Goal: Task Accomplishment & Management: Use online tool/utility

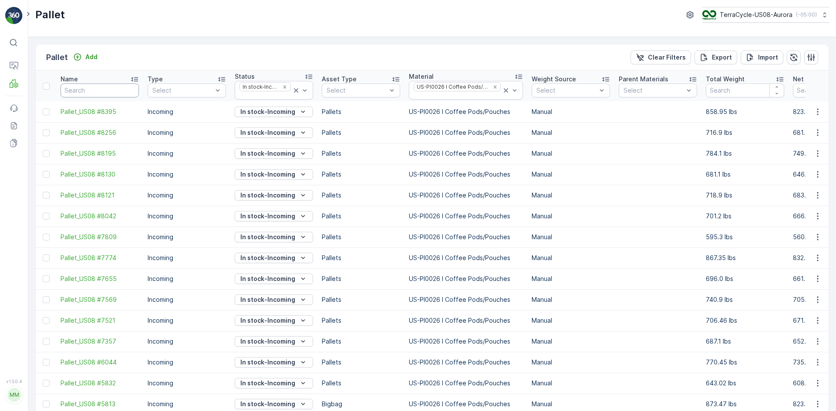
click at [72, 91] on input "text" at bounding box center [99, 91] width 78 height 14
paste input "SC7811"
type input "SC7811"
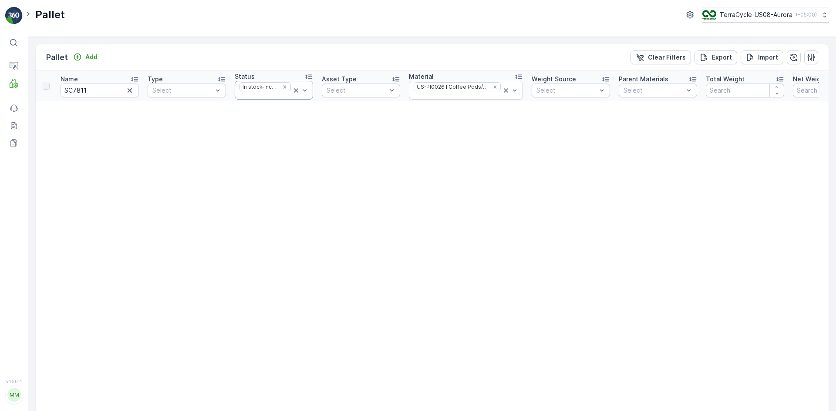
click at [295, 90] on icon at bounding box center [296, 90] width 9 height 9
click at [504, 92] on icon at bounding box center [506, 90] width 4 height 4
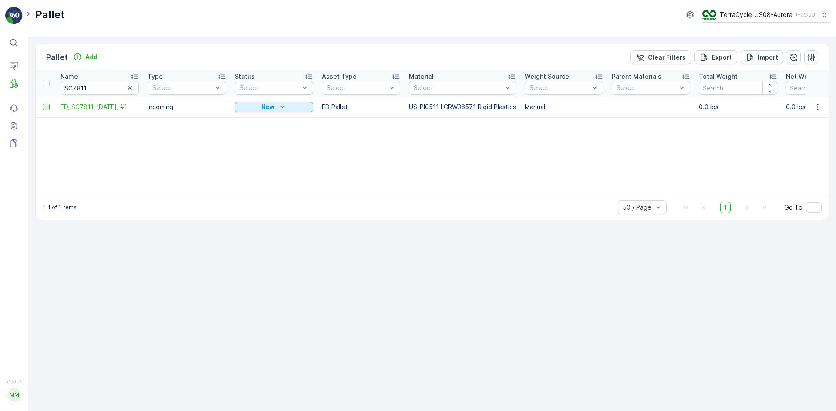
click at [45, 105] on div at bounding box center [46, 107] width 7 height 7
click at [43, 104] on input "checkbox" at bounding box center [43, 104] width 0 height 0
click at [762, 51] on div "Print QR" at bounding box center [762, 57] width 26 height 26
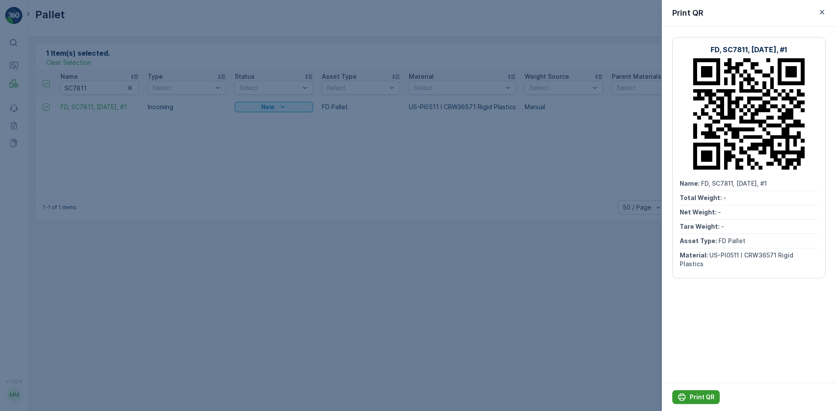
click at [710, 400] on p "Print QR" at bounding box center [701, 397] width 25 height 9
click at [474, 127] on div at bounding box center [418, 205] width 836 height 411
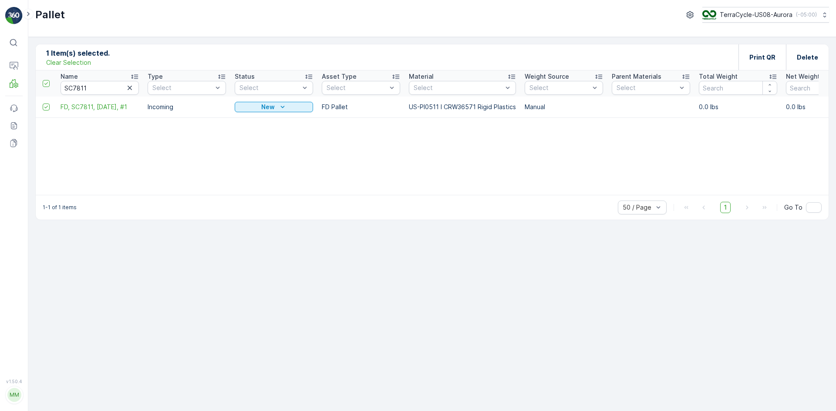
click at [81, 64] on p "Clear Selection" at bounding box center [68, 62] width 45 height 9
click at [131, 91] on icon "button" at bounding box center [129, 88] width 9 height 9
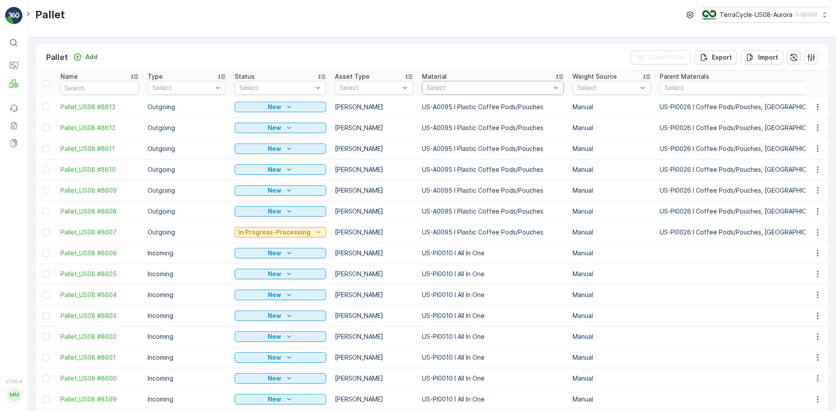
click at [456, 83] on div "Select" at bounding box center [493, 88] width 142 height 14
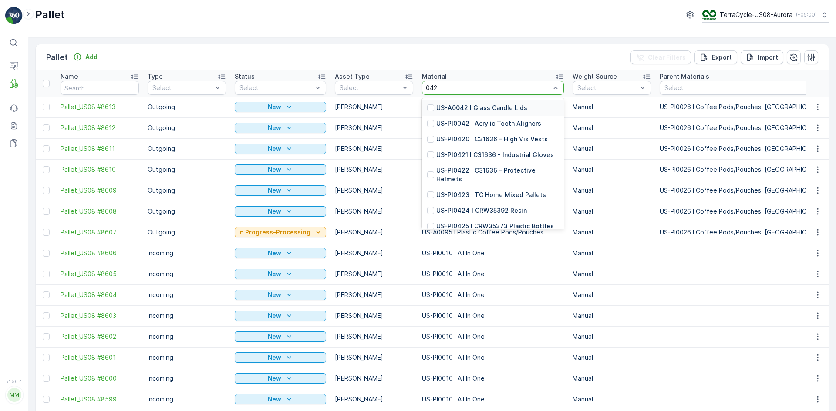
type input "0423"
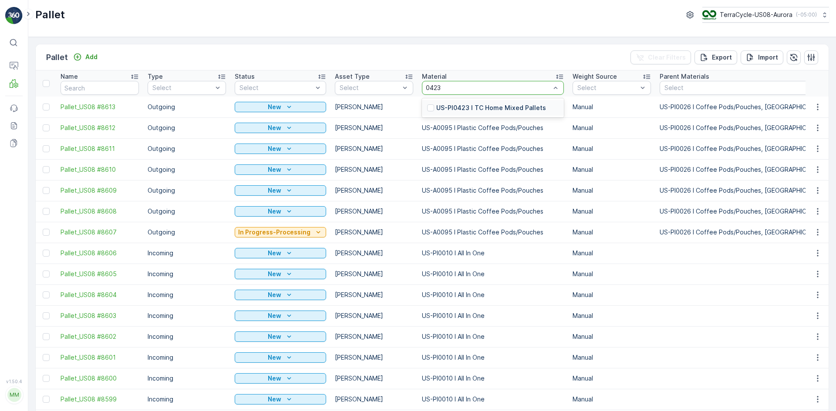
click at [427, 104] on div "US-PI0423 I TC Home Mixed Pallets" at bounding box center [486, 108] width 119 height 9
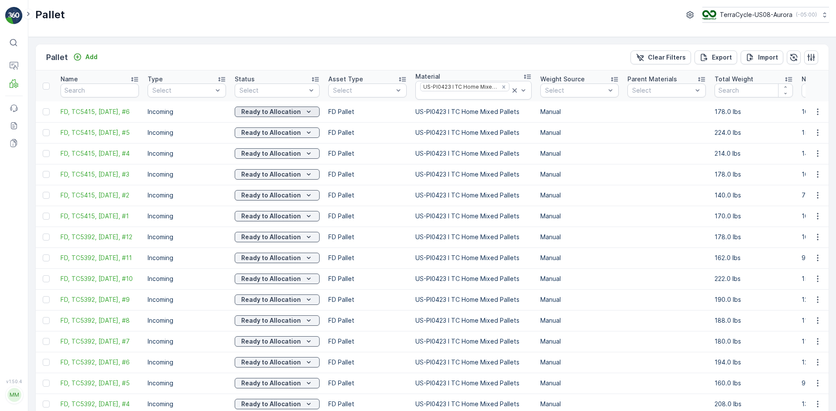
click at [294, 113] on p "Ready to Allocation" at bounding box center [271, 112] width 60 height 9
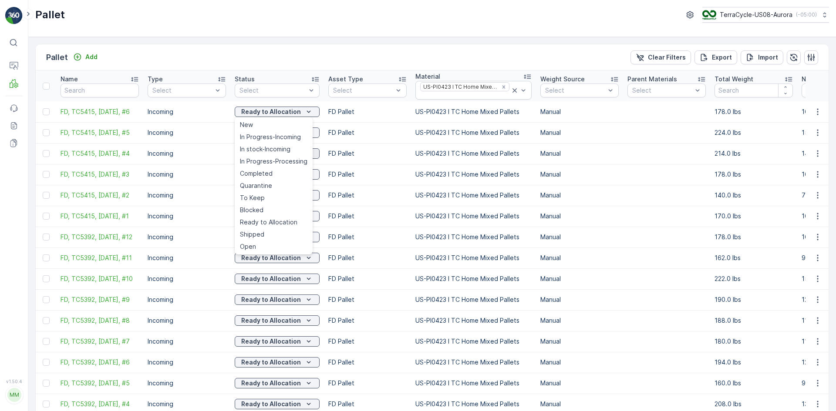
click at [292, 151] on div "In stock-Incoming" at bounding box center [273, 149] width 74 height 12
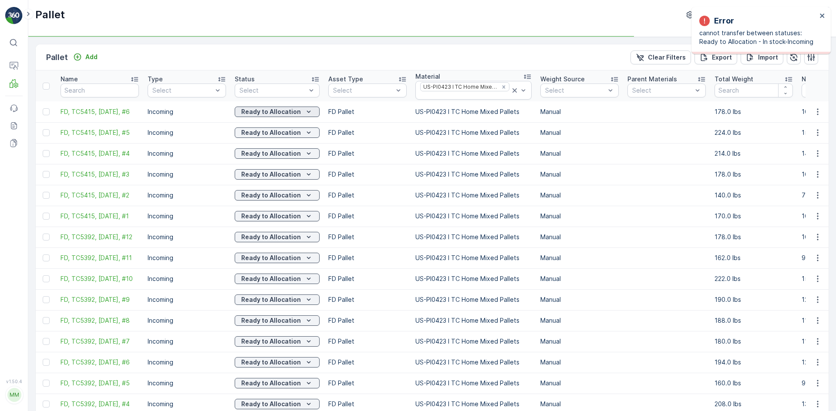
click at [307, 113] on icon "Ready to Allocation" at bounding box center [308, 112] width 9 height 9
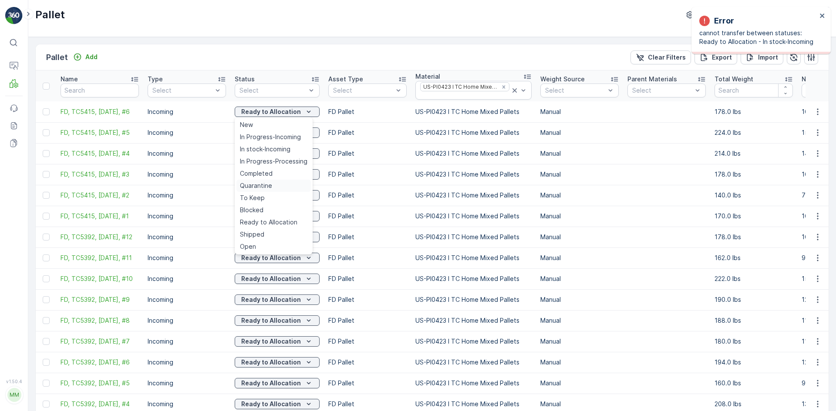
click at [273, 185] on div "Quarantine" at bounding box center [273, 186] width 74 height 12
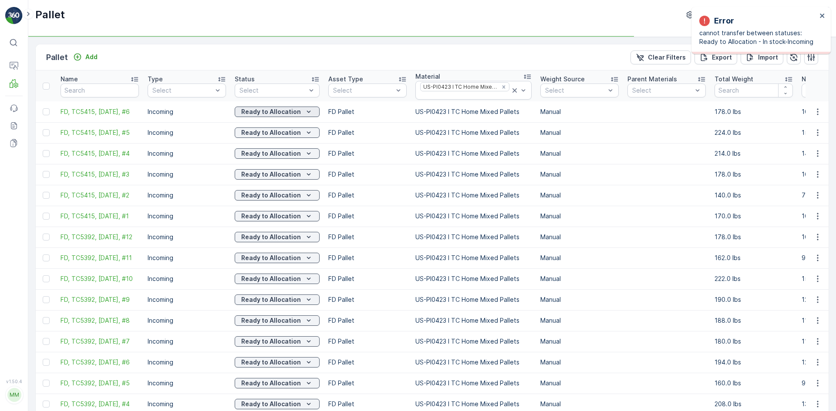
click at [286, 111] on p "Ready to Allocation" at bounding box center [271, 112] width 60 height 9
click at [275, 113] on p "Quarantine" at bounding box center [270, 112] width 35 height 9
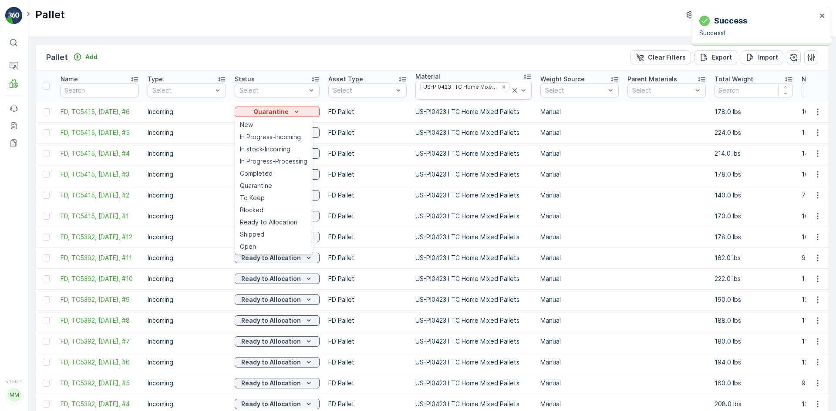
click at [265, 148] on span "In stock-Incoming" at bounding box center [265, 149] width 50 height 9
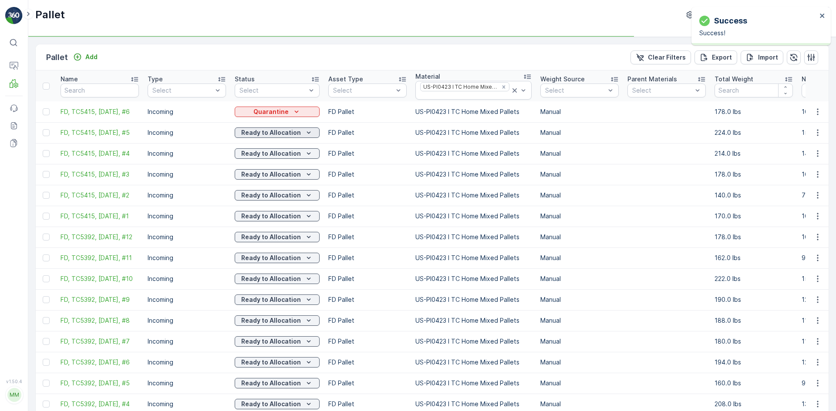
click at [293, 131] on p "Ready to Allocation" at bounding box center [271, 132] width 60 height 9
click at [288, 134] on p "Ready to Allocation" at bounding box center [271, 132] width 60 height 9
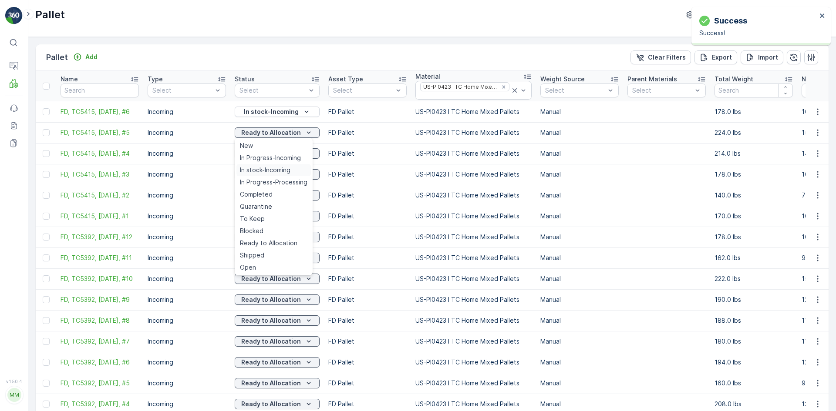
click at [286, 167] on span "In stock-Incoming" at bounding box center [265, 170] width 50 height 9
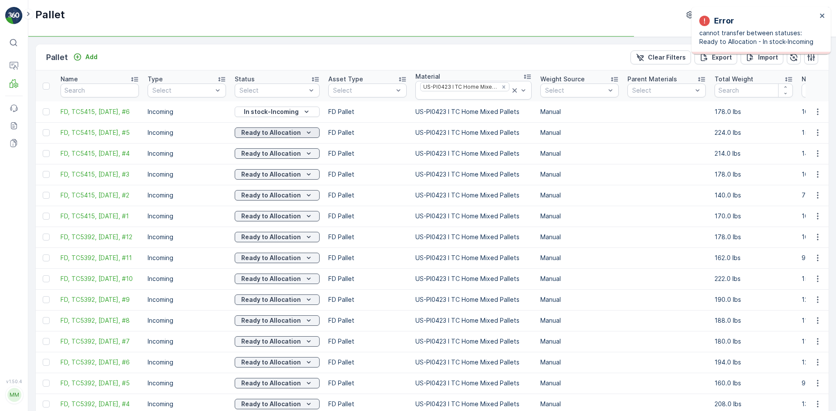
click at [293, 133] on p "Ready to Allocation" at bounding box center [271, 132] width 60 height 9
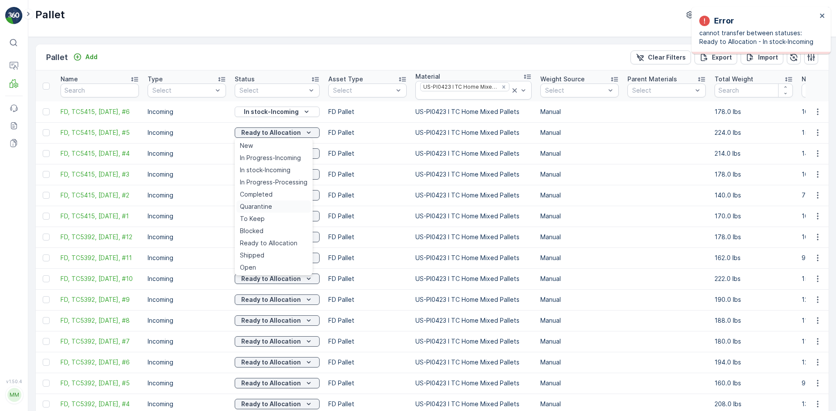
click at [264, 207] on span "Quarantine" at bounding box center [256, 206] width 32 height 9
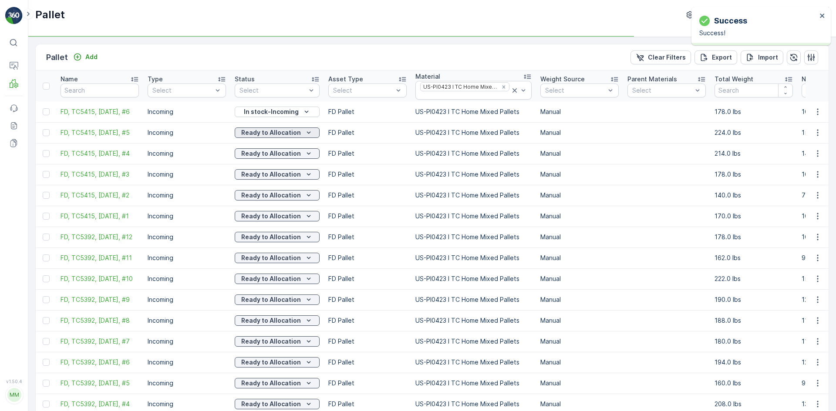
click at [280, 131] on p "Ready to Allocation" at bounding box center [271, 132] width 60 height 9
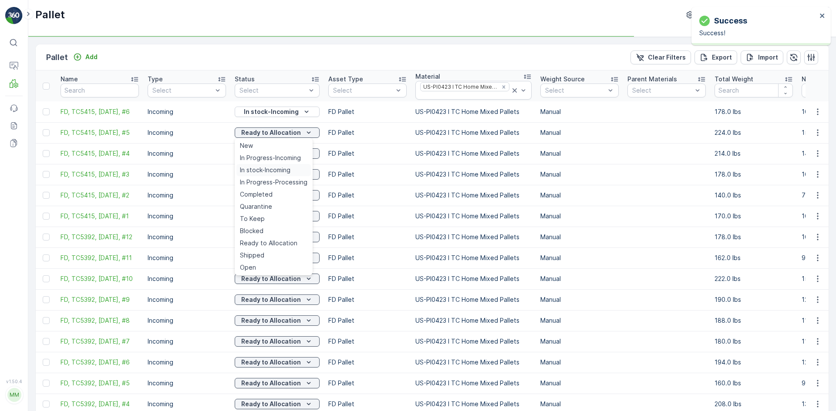
click at [265, 170] on span "In stock-Incoming" at bounding box center [265, 170] width 50 height 9
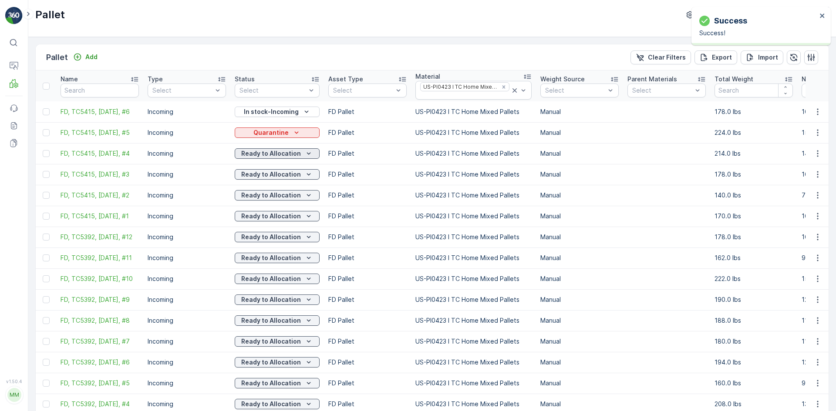
drag, startPoint x: 265, startPoint y: 170, endPoint x: 273, endPoint y: 151, distance: 20.7
click at [273, 151] on p "Ready to Allocation" at bounding box center [271, 153] width 60 height 9
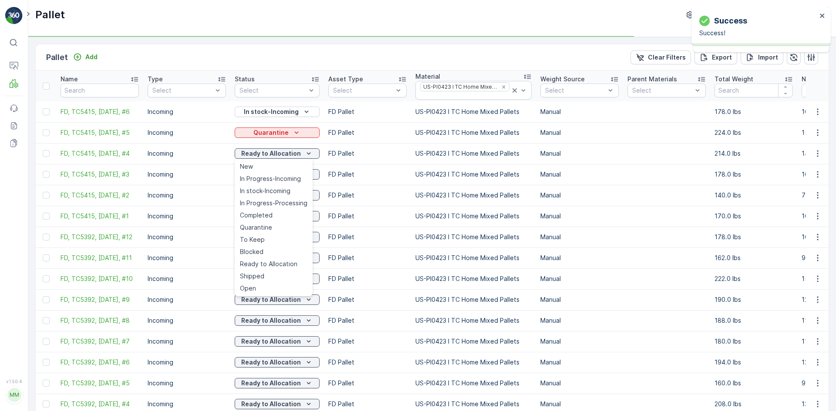
click at [266, 228] on td "Ready to Allocation" at bounding box center [277, 237] width 94 height 21
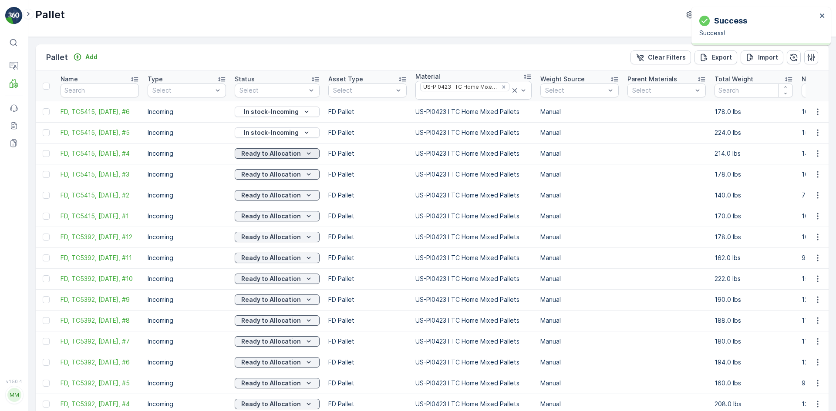
click at [280, 154] on p "Ready to Allocation" at bounding box center [271, 153] width 60 height 9
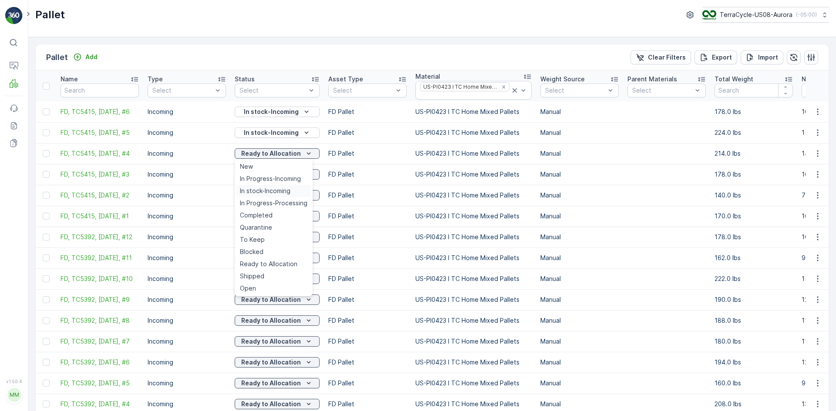
click at [273, 188] on span "In stock-Incoming" at bounding box center [265, 191] width 50 height 9
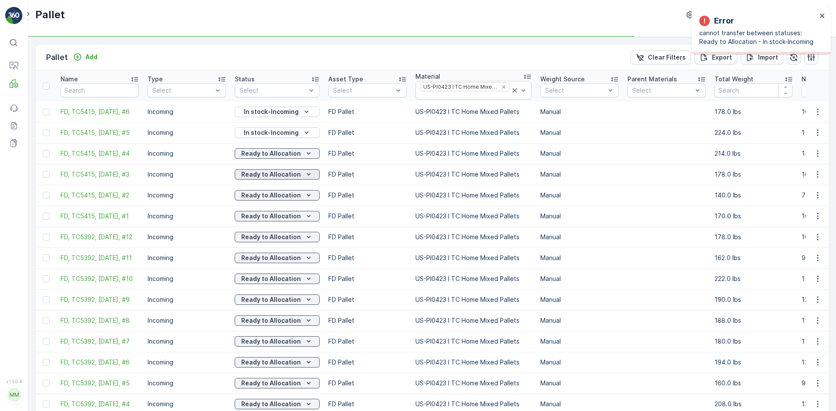
click at [280, 174] on p "Ready to Allocation" at bounding box center [271, 174] width 60 height 9
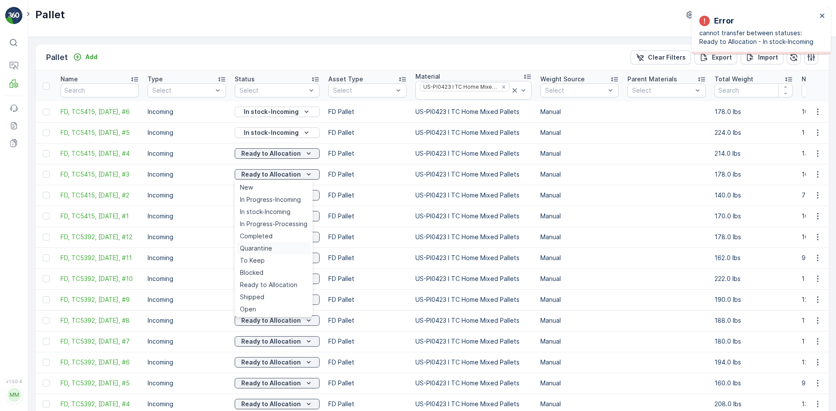
click at [276, 245] on div "Quarantine" at bounding box center [273, 248] width 74 height 12
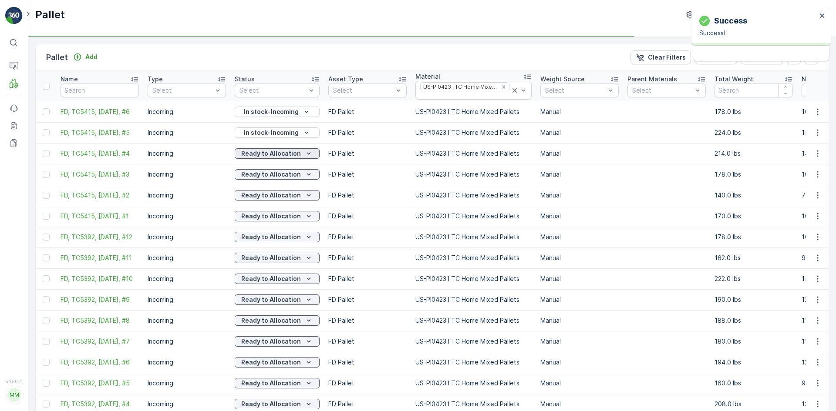
click at [290, 155] on p "Ready to Allocation" at bounding box center [271, 153] width 60 height 9
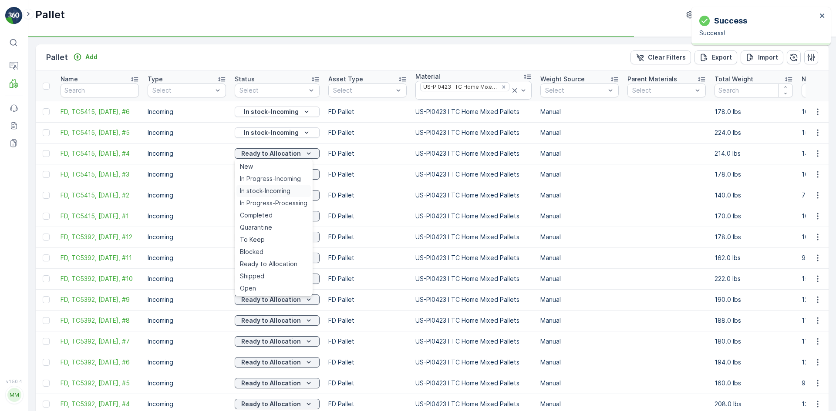
click at [290, 191] on span "In stock-Incoming" at bounding box center [265, 191] width 50 height 9
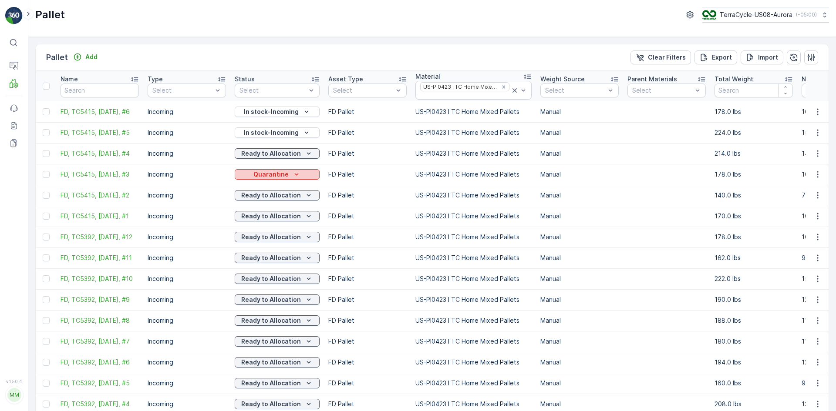
click at [277, 172] on p "Quarantine" at bounding box center [270, 174] width 35 height 9
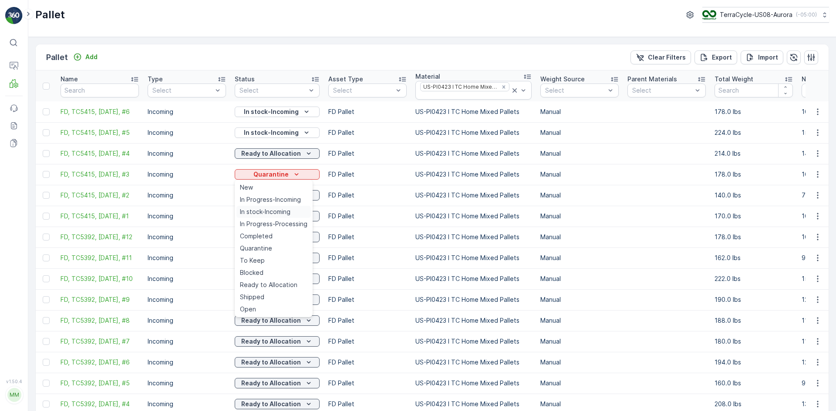
click at [278, 215] on span "In stock-Incoming" at bounding box center [265, 212] width 50 height 9
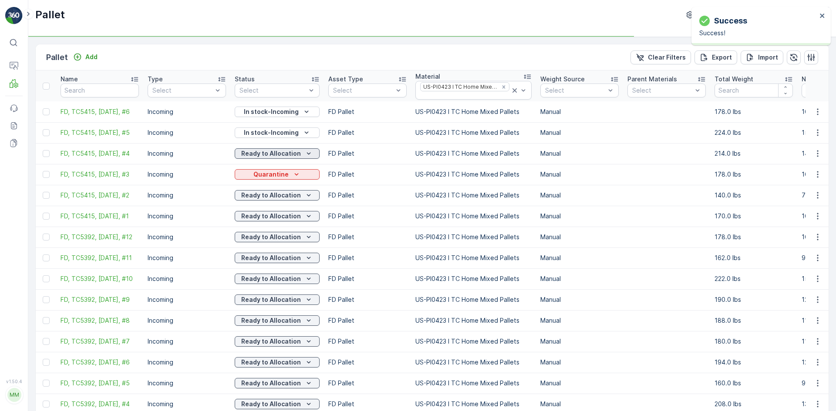
click at [297, 155] on p "Ready to Allocation" at bounding box center [271, 153] width 60 height 9
click at [290, 153] on p "Ready to Allocation" at bounding box center [271, 153] width 60 height 9
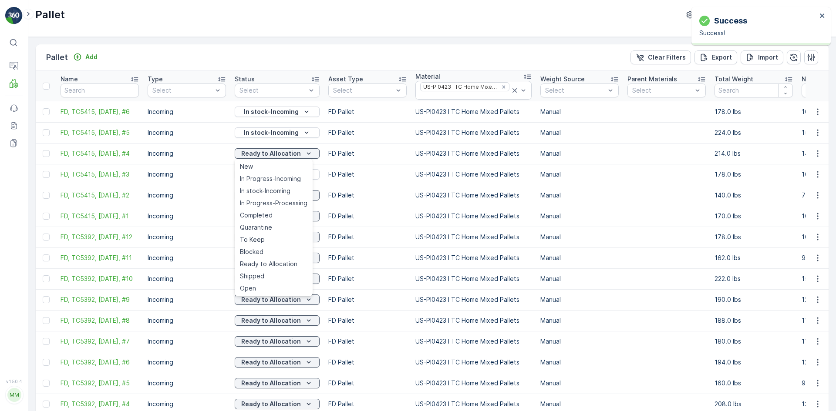
click at [280, 226] on div "Quarantine" at bounding box center [273, 228] width 74 height 12
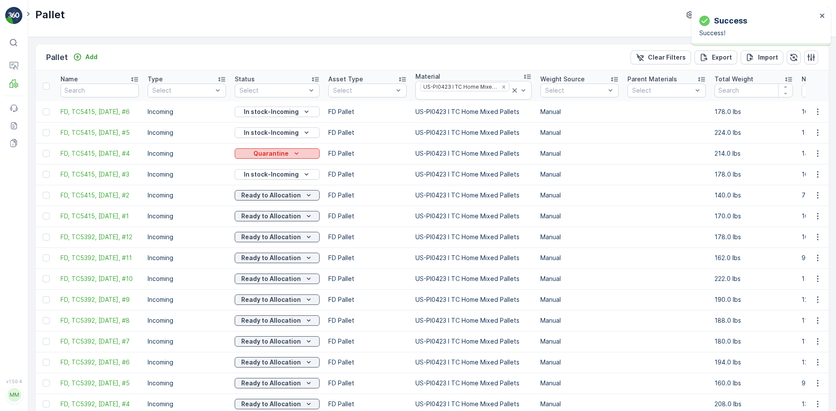
click at [293, 155] on icon "Quarantine" at bounding box center [296, 153] width 9 height 9
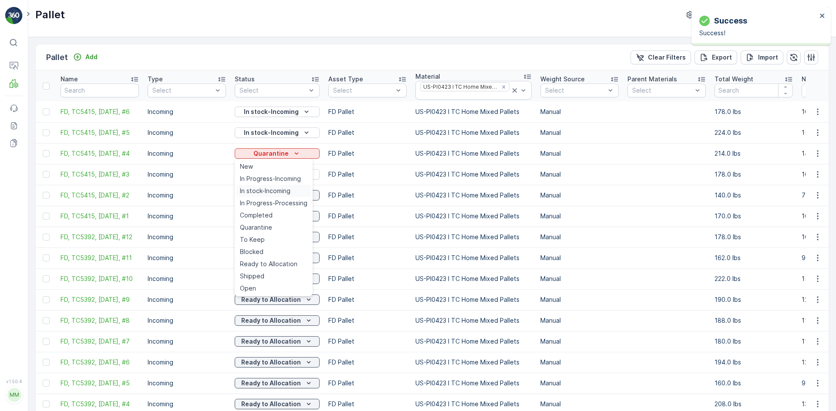
click at [285, 189] on span "In stock-Incoming" at bounding box center [265, 191] width 50 height 9
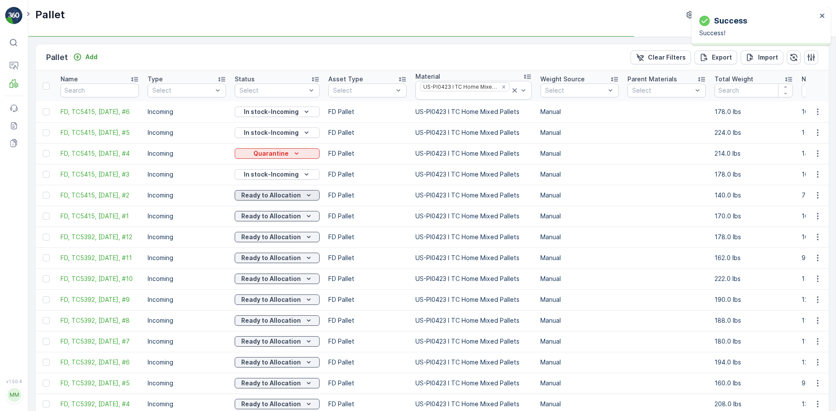
click at [286, 195] on p "Ready to Allocation" at bounding box center [271, 195] width 60 height 9
click at [257, 200] on p "Ready to Allocation" at bounding box center [271, 195] width 60 height 9
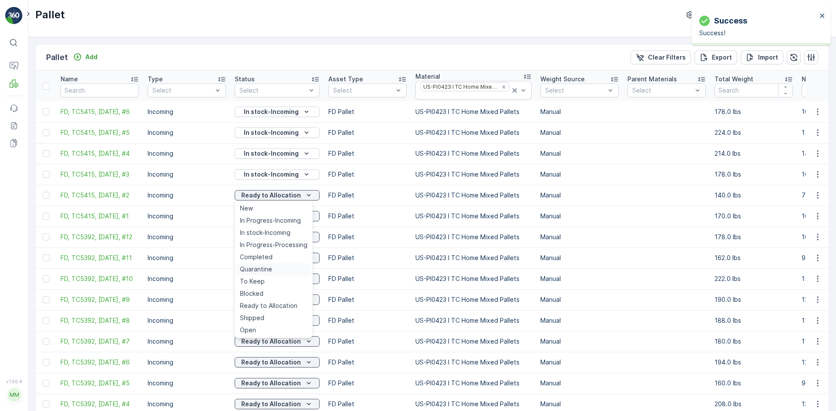
click at [251, 269] on span "Quarantine" at bounding box center [256, 269] width 32 height 9
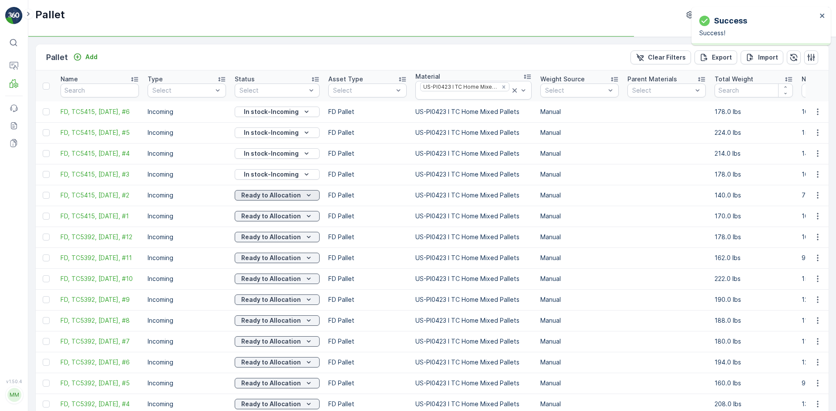
click at [285, 197] on p "Ready to Allocation" at bounding box center [271, 195] width 60 height 9
click at [288, 193] on div "Quarantine" at bounding box center [277, 195] width 78 height 9
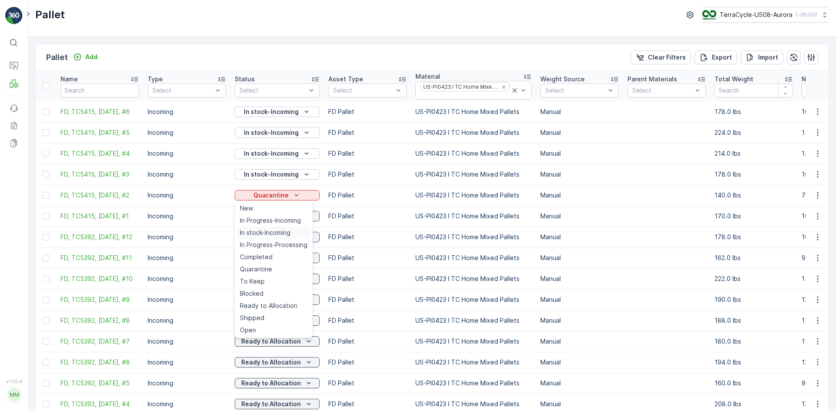
click at [292, 230] on div "In stock-Incoming" at bounding box center [273, 233] width 74 height 12
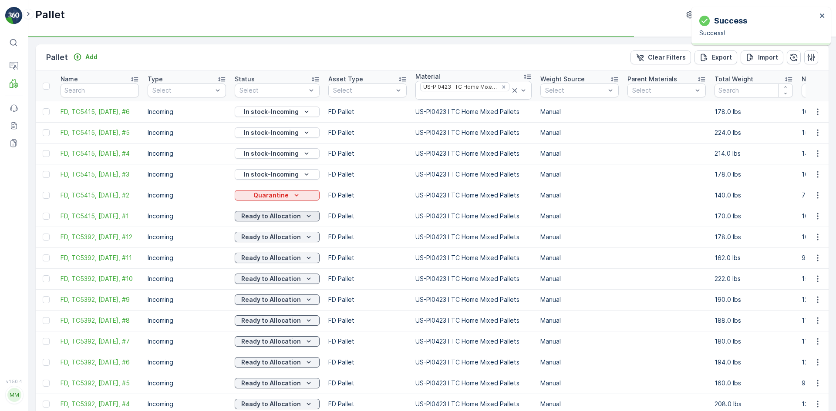
click at [298, 214] on p "Ready to Allocation" at bounding box center [271, 216] width 60 height 9
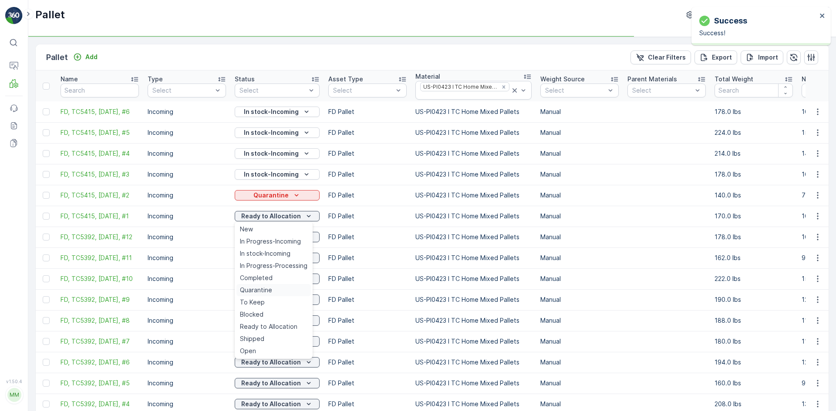
click at [286, 288] on div "Quarantine" at bounding box center [273, 290] width 74 height 12
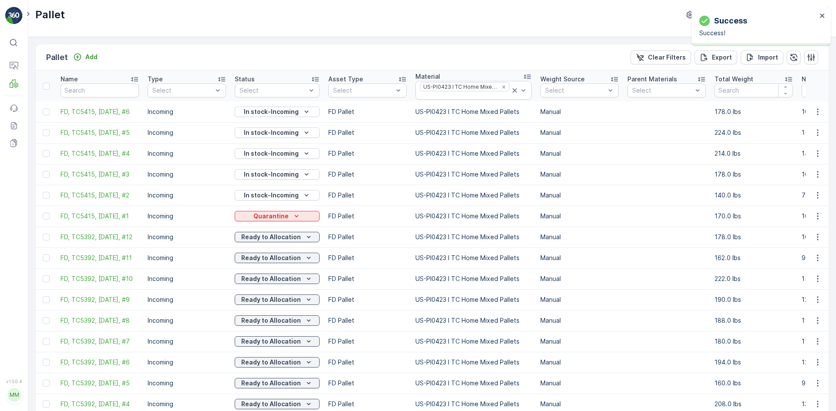
click at [301, 214] on div "Quarantine" at bounding box center [277, 216] width 78 height 9
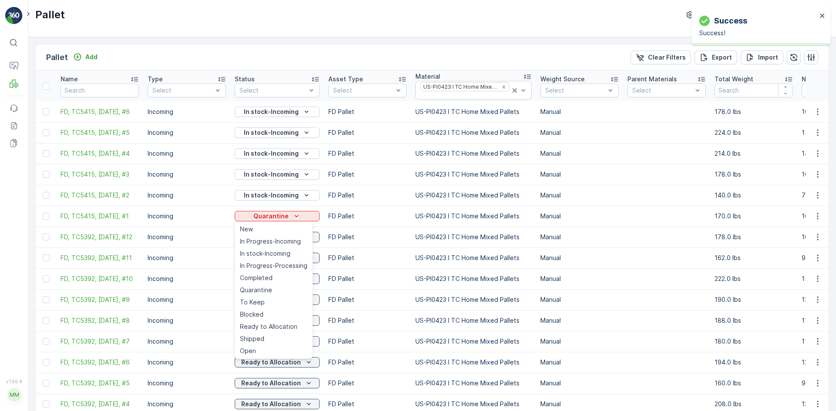
click at [277, 249] on div "In stock-Incoming" at bounding box center [273, 254] width 74 height 12
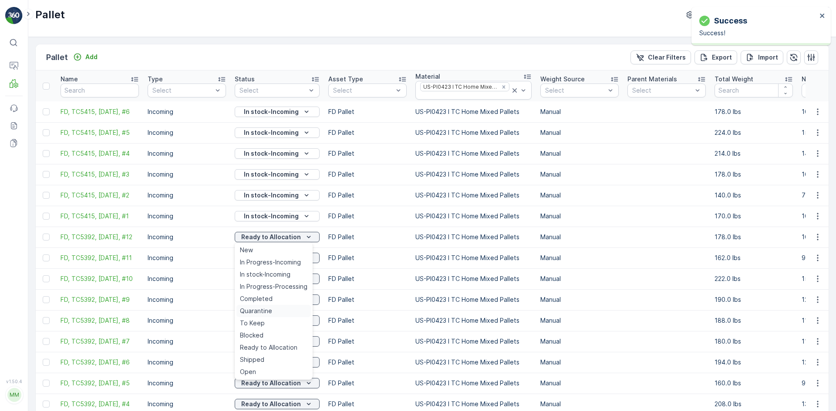
click at [279, 312] on div "Quarantine" at bounding box center [273, 311] width 74 height 12
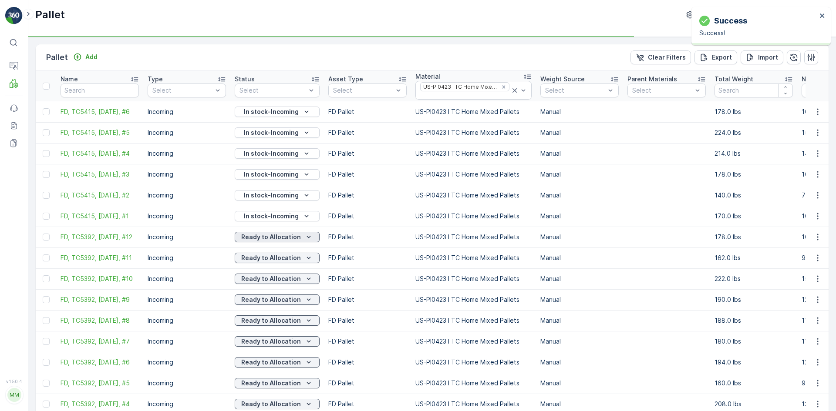
click at [298, 239] on p "Ready to Allocation" at bounding box center [271, 237] width 60 height 9
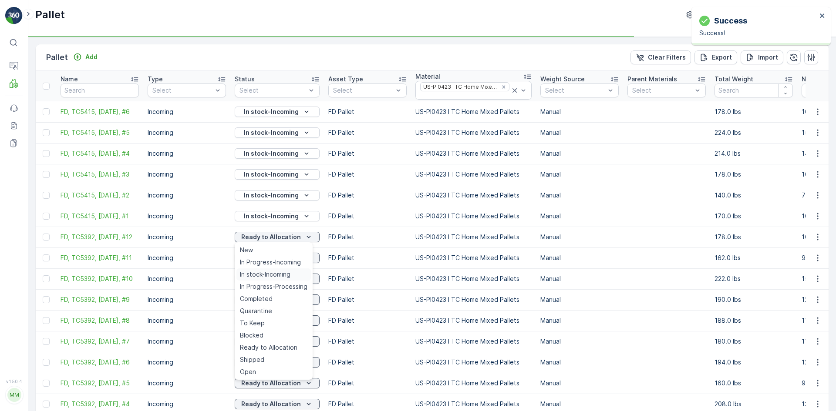
click at [285, 275] on span "In stock-Incoming" at bounding box center [265, 274] width 50 height 9
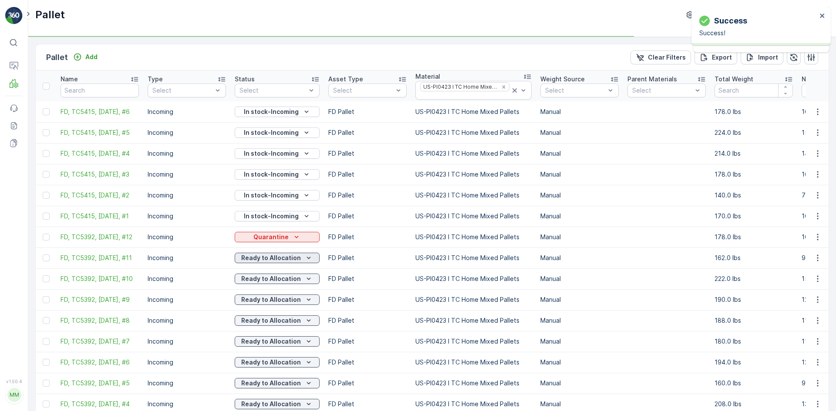
click at [295, 258] on p "Ready to Allocation" at bounding box center [271, 258] width 60 height 9
click at [295, 262] on p "Ready to Allocation" at bounding box center [271, 258] width 60 height 9
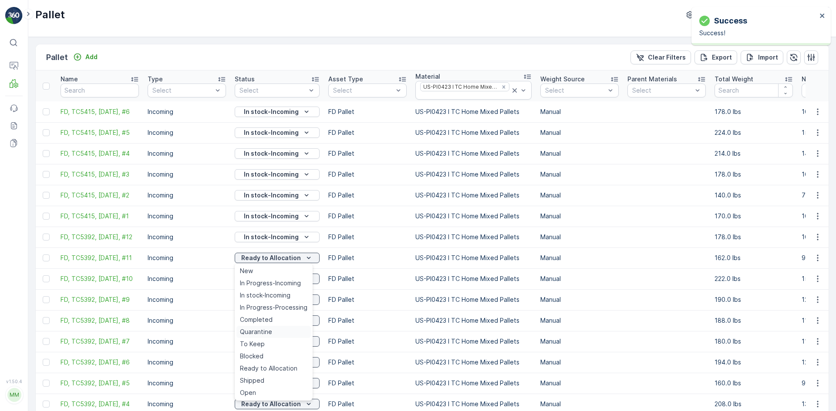
click at [258, 333] on span "Quarantine" at bounding box center [256, 332] width 32 height 9
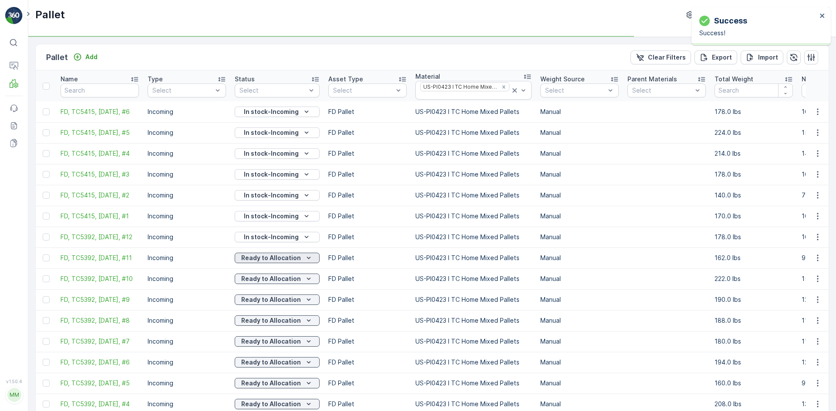
click at [298, 260] on p "Ready to Allocation" at bounding box center [271, 258] width 60 height 9
click at [293, 279] on p "Ready to Allocation" at bounding box center [271, 279] width 60 height 9
click at [279, 257] on p "Quarantine" at bounding box center [270, 258] width 35 height 9
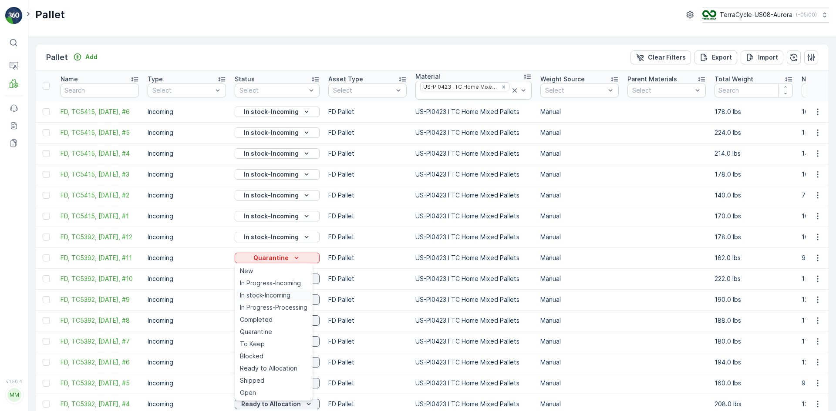
click at [272, 294] on span "In stock-Incoming" at bounding box center [265, 295] width 50 height 9
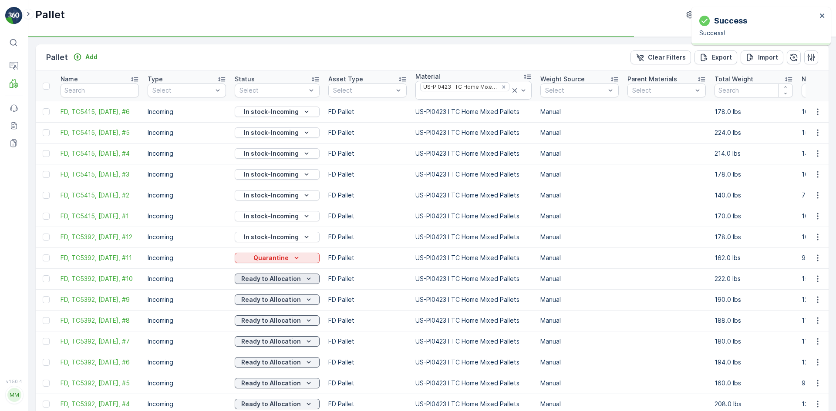
click at [289, 280] on p "Ready to Allocation" at bounding box center [271, 279] width 60 height 9
click at [265, 208] on span "Quarantine" at bounding box center [256, 205] width 32 height 9
click at [270, 276] on p "Ready to Allocation" at bounding box center [271, 279] width 60 height 9
click at [343, 277] on p "FD Pallet" at bounding box center [367, 279] width 78 height 9
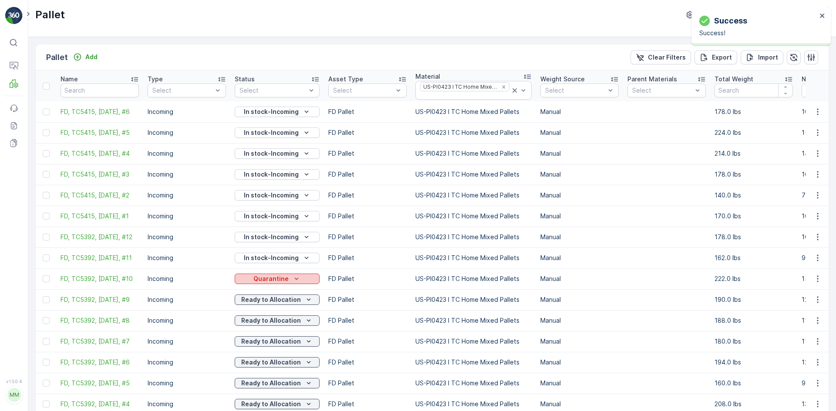
click at [307, 278] on div "Quarantine" at bounding box center [277, 279] width 78 height 9
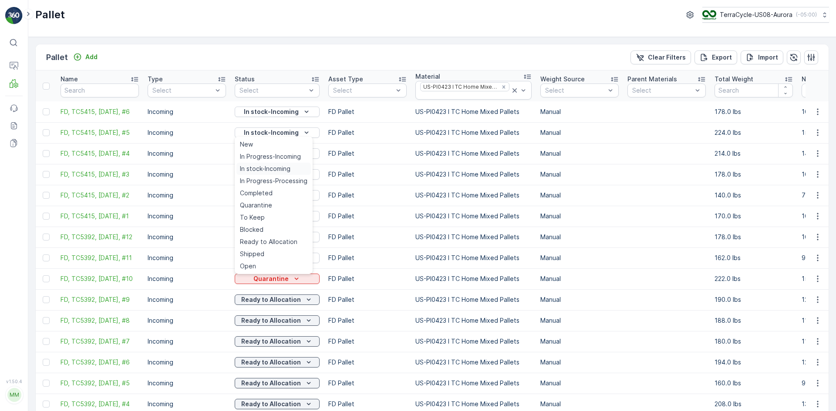
click at [282, 171] on span "In stock-Incoming" at bounding box center [265, 169] width 50 height 9
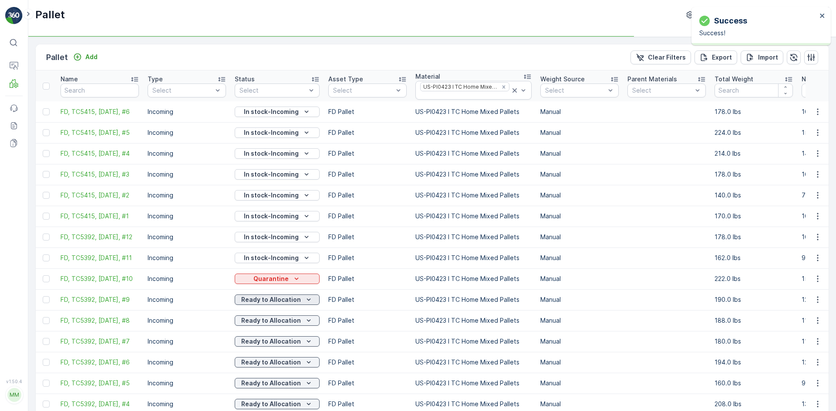
click at [289, 302] on p "Ready to Allocation" at bounding box center [271, 300] width 60 height 9
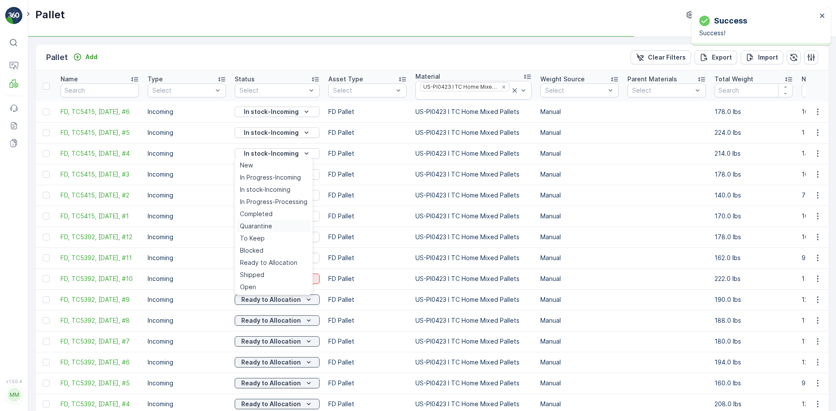
click at [286, 228] on td "In stock-Incoming" at bounding box center [277, 237] width 94 height 21
click at [286, 297] on p "Ready to Allocation" at bounding box center [271, 300] width 60 height 9
click at [282, 192] on span "In stock-Incoming" at bounding box center [265, 189] width 50 height 9
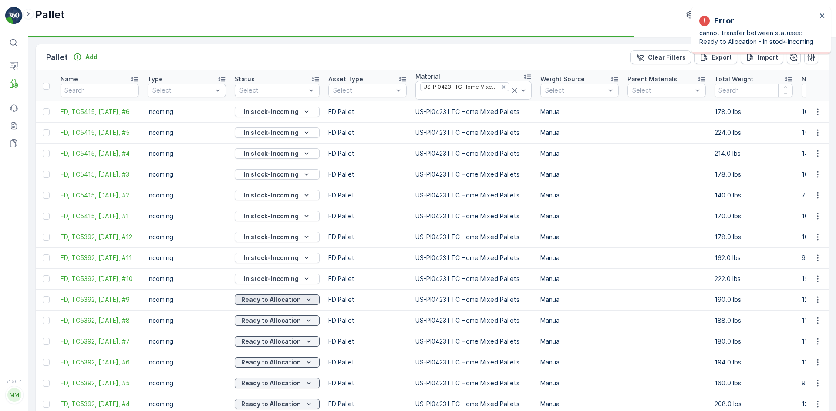
click at [285, 304] on p "Ready to Allocation" at bounding box center [271, 300] width 60 height 9
click at [271, 228] on span "Quarantine" at bounding box center [256, 226] width 32 height 9
click at [283, 299] on p "Ready to Allocation" at bounding box center [271, 300] width 60 height 9
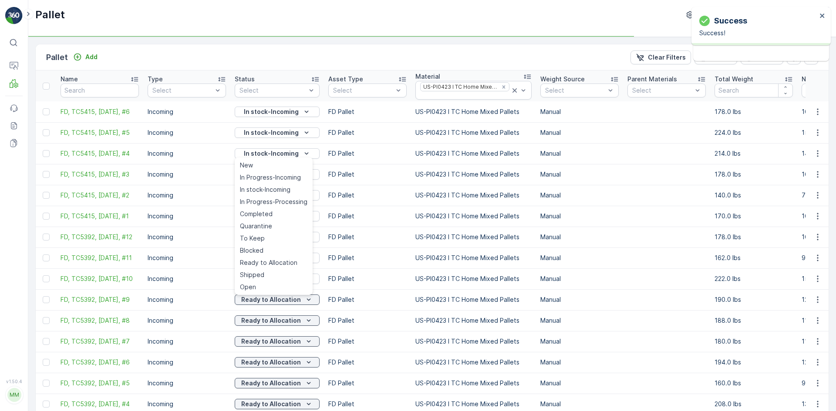
drag, startPoint x: 283, startPoint y: 190, endPoint x: 270, endPoint y: 286, distance: 96.1
click at [283, 191] on span "In stock-Incoming" at bounding box center [265, 189] width 50 height 9
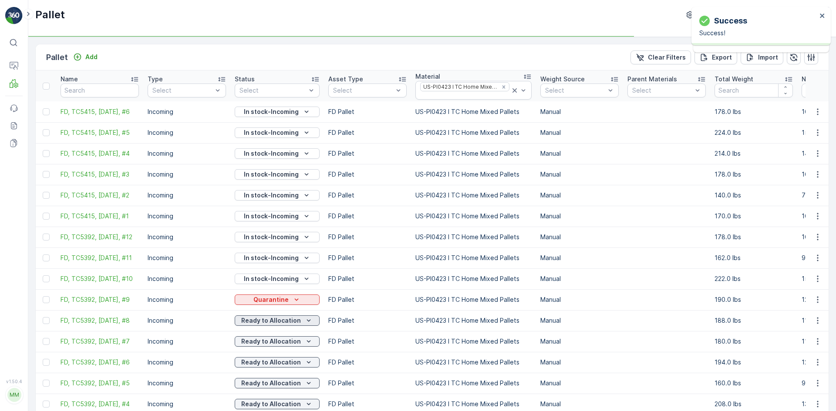
click at [269, 320] on p "Ready to Allocation" at bounding box center [271, 320] width 60 height 9
click at [272, 245] on td "In stock-Incoming" at bounding box center [277, 237] width 94 height 21
click at [276, 320] on p "Ready to Allocation" at bounding box center [271, 320] width 60 height 9
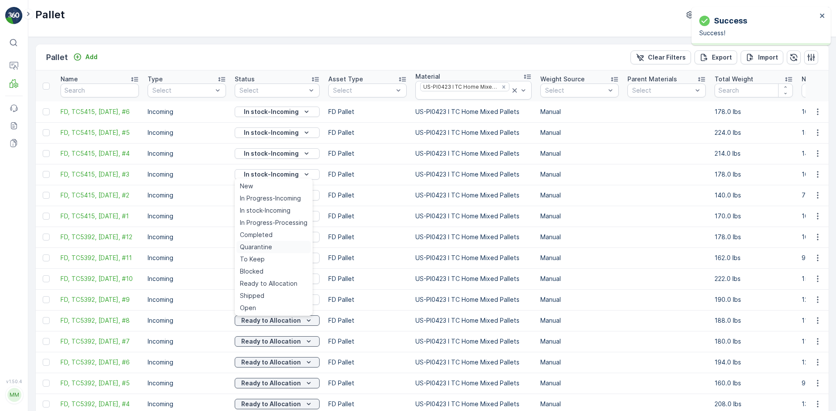
click at [268, 244] on span "Quarantine" at bounding box center [256, 247] width 32 height 9
click at [274, 322] on p "Ready to Allocation" at bounding box center [271, 320] width 60 height 9
click at [273, 210] on span "In stock-Incoming" at bounding box center [265, 210] width 50 height 9
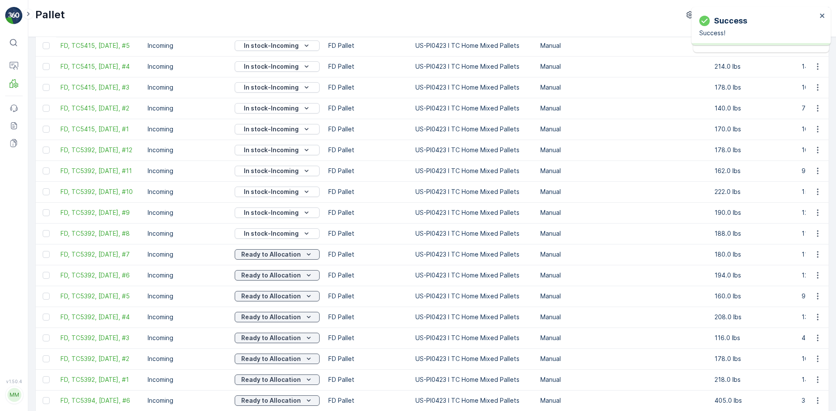
scroll to position [218, 0]
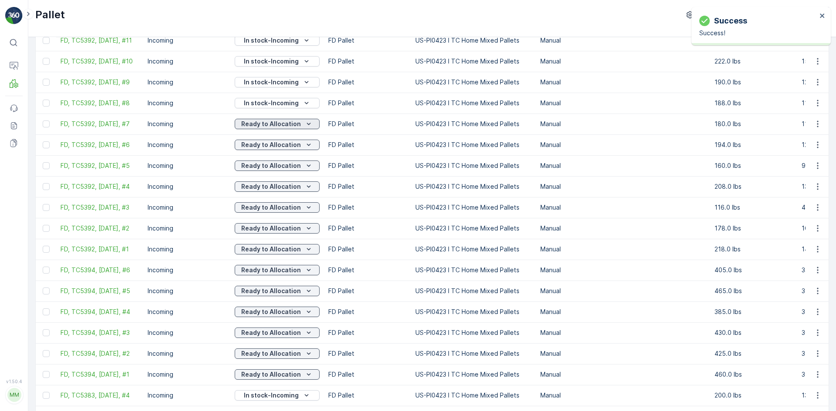
click at [283, 127] on p "Ready to Allocation" at bounding box center [271, 124] width 60 height 9
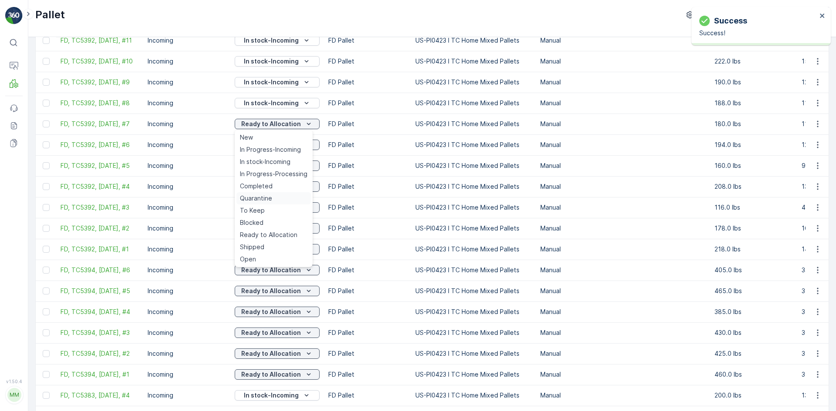
click at [274, 194] on div "Quarantine" at bounding box center [273, 198] width 74 height 12
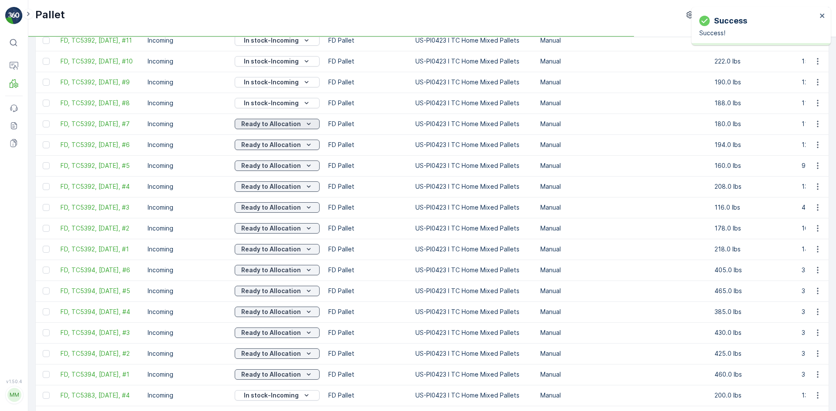
click at [289, 127] on p "Ready to Allocation" at bounding box center [271, 124] width 60 height 9
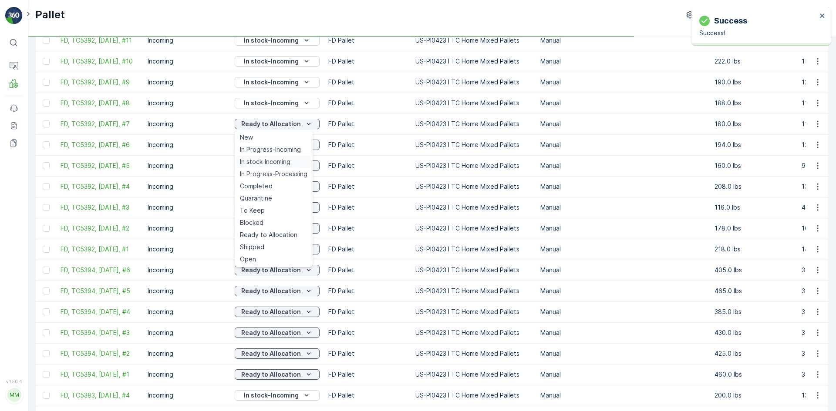
click at [282, 159] on td "Ready to Allocation" at bounding box center [277, 165] width 94 height 21
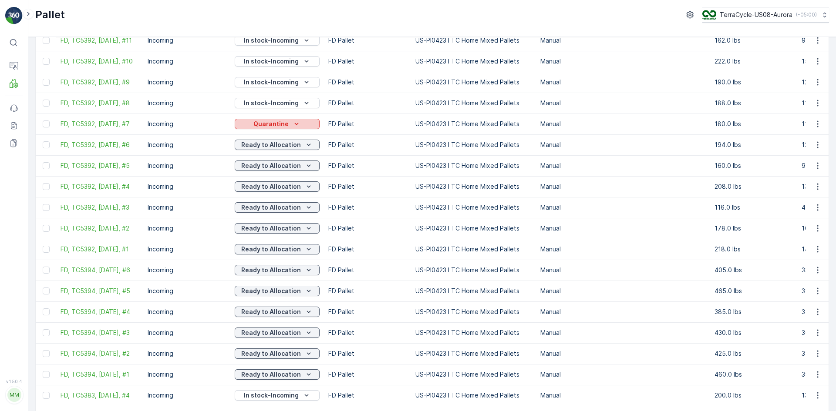
click at [293, 128] on icon "Quarantine" at bounding box center [296, 124] width 9 height 9
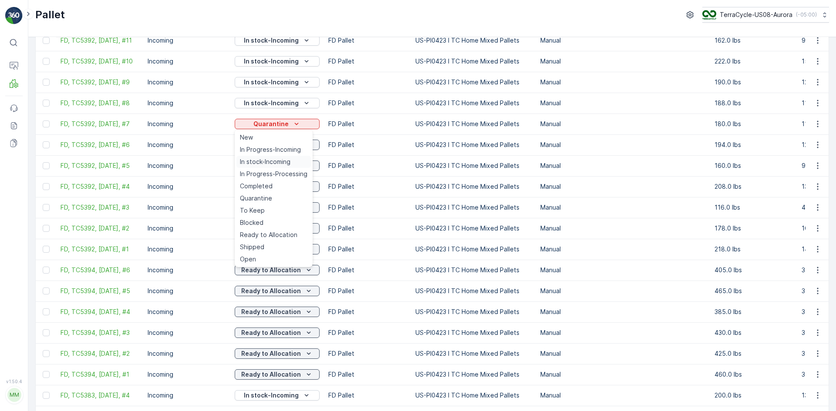
click at [290, 164] on span "In stock-Incoming" at bounding box center [265, 162] width 50 height 9
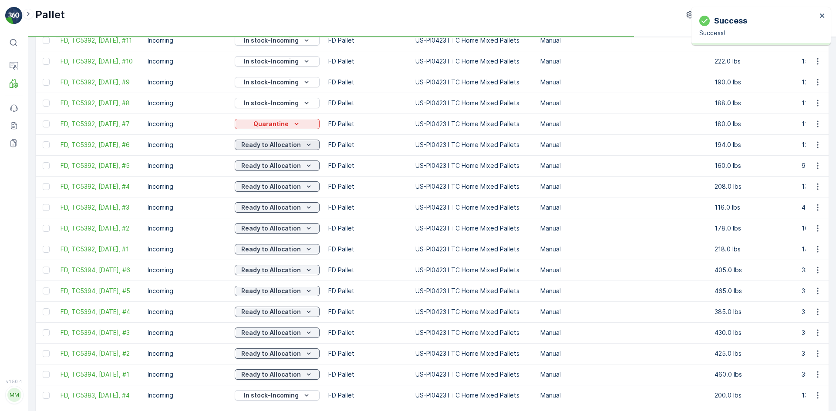
click at [296, 144] on p "Ready to Allocation" at bounding box center [271, 145] width 60 height 9
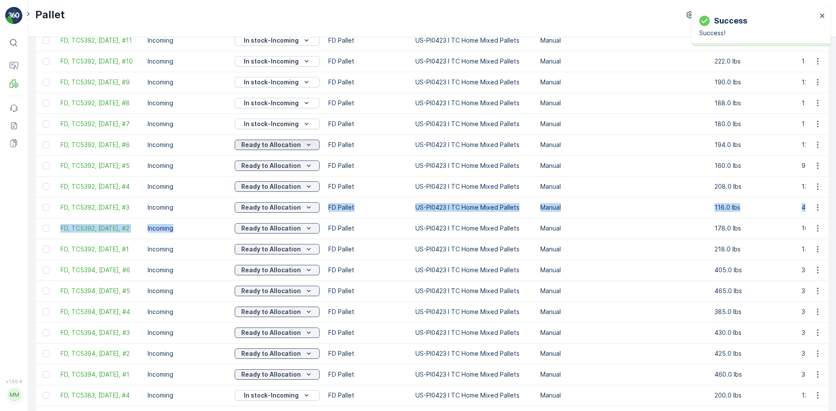
click at [286, 146] on p "Ready to Allocation" at bounding box center [271, 145] width 60 height 9
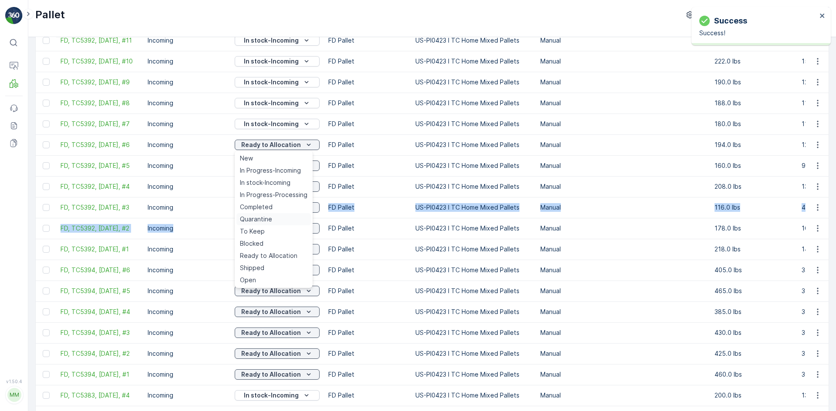
click at [263, 221] on span "Quarantine" at bounding box center [256, 219] width 32 height 9
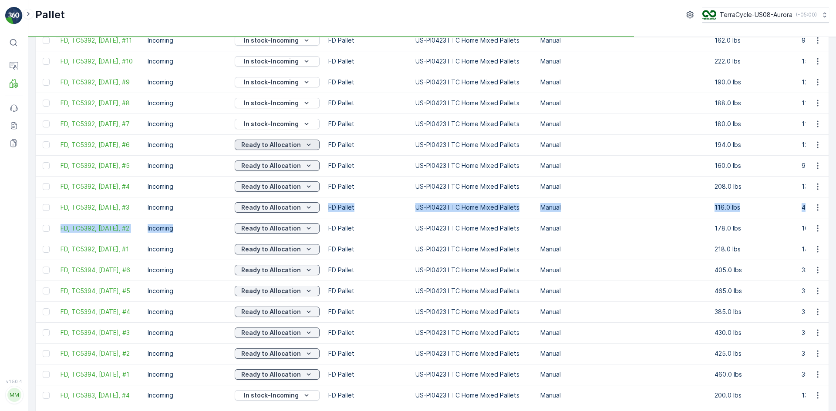
click at [295, 142] on p "Ready to Allocation" at bounding box center [271, 145] width 60 height 9
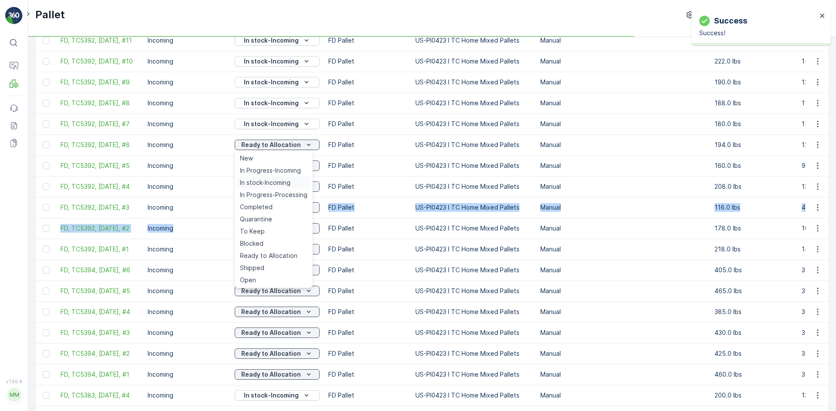
click at [284, 181] on span "In stock-Incoming" at bounding box center [265, 182] width 50 height 9
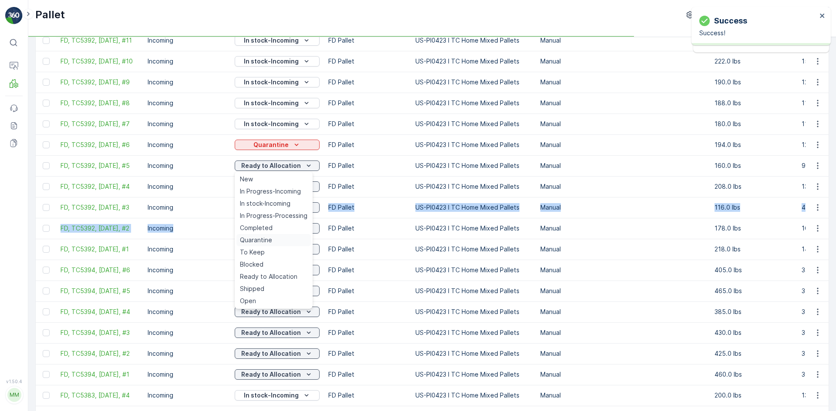
click at [276, 235] on div "Quarantine" at bounding box center [273, 240] width 74 height 12
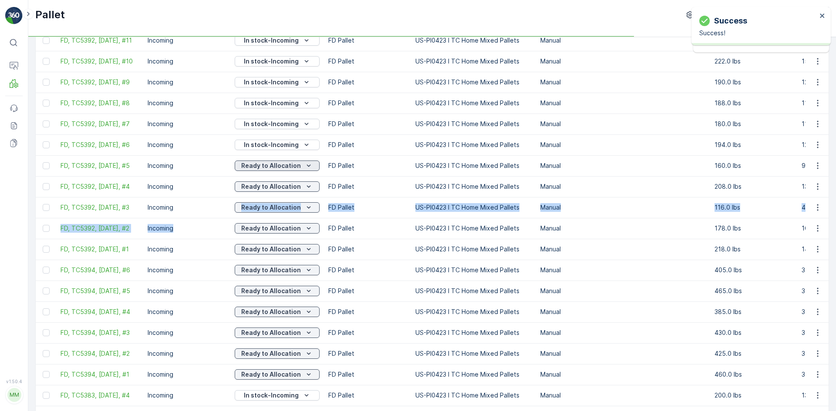
click at [288, 164] on p "Ready to Allocation" at bounding box center [271, 165] width 60 height 9
click at [290, 161] on button "Quarantine" at bounding box center [277, 166] width 85 height 10
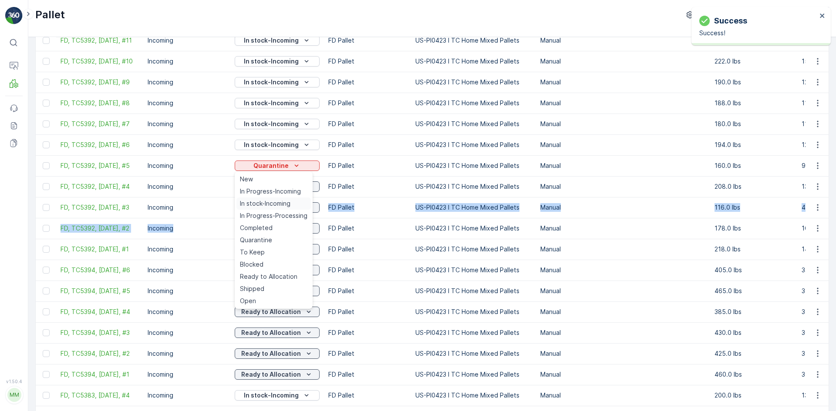
click at [278, 202] on span "In stock-Incoming" at bounding box center [265, 203] width 50 height 9
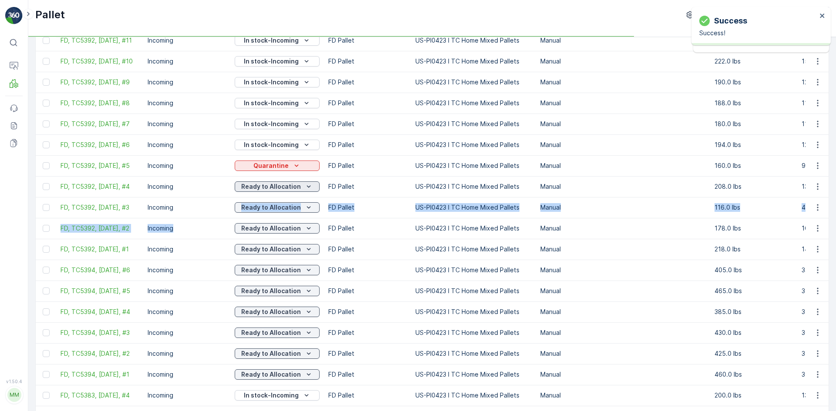
click at [286, 182] on button "Ready to Allocation" at bounding box center [277, 186] width 85 height 10
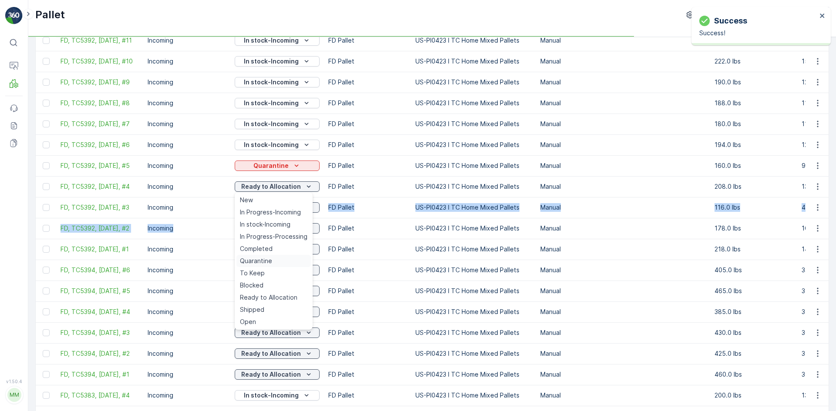
click at [269, 257] on td "Ready to Allocation" at bounding box center [277, 249] width 94 height 21
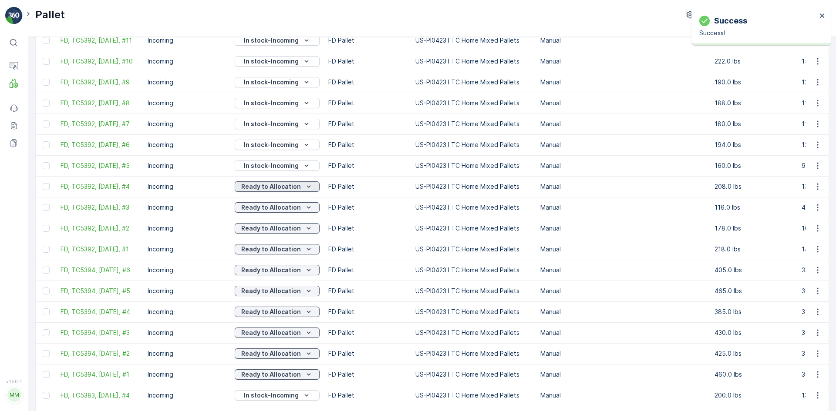
click at [285, 185] on p "Ready to Allocation" at bounding box center [271, 186] width 60 height 9
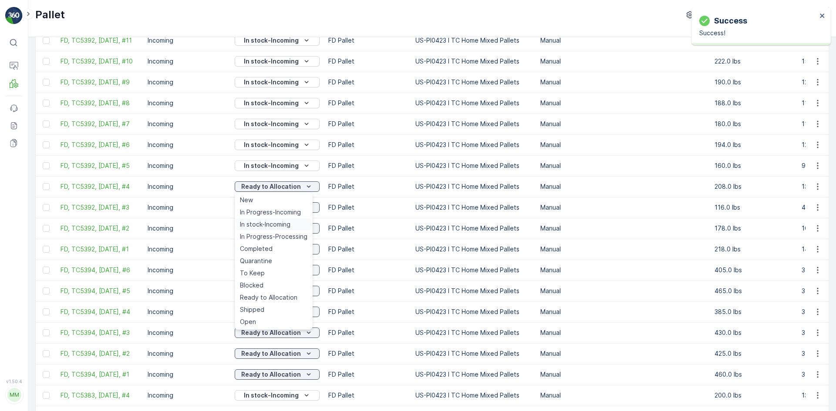
click at [279, 227] on span "In stock-Incoming" at bounding box center [265, 224] width 50 height 9
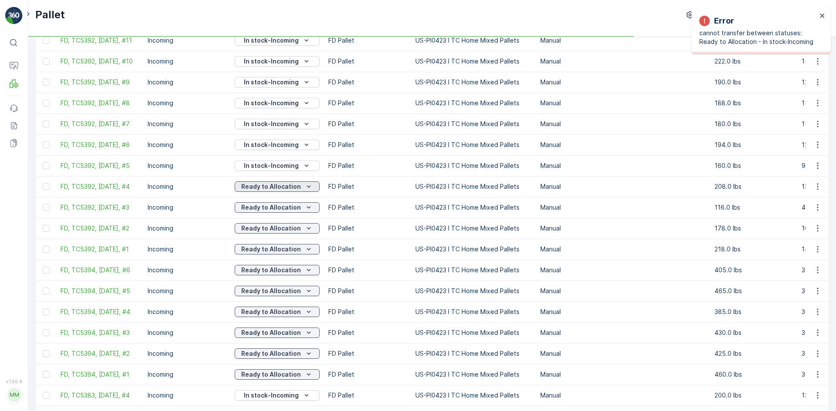
click at [299, 188] on div "Ready to Allocation" at bounding box center [277, 186] width 78 height 9
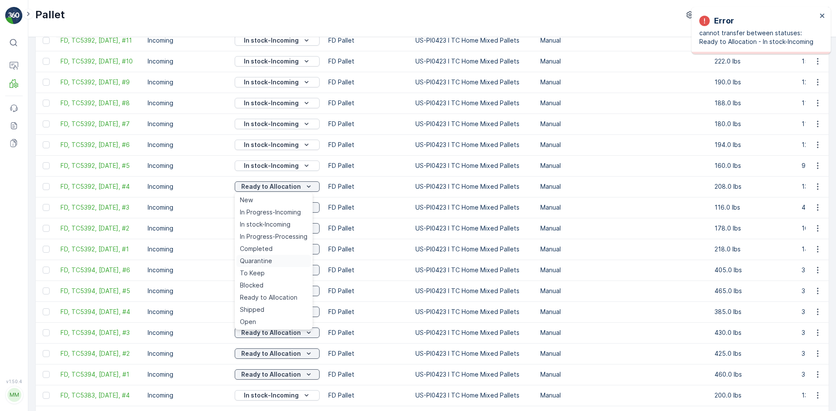
click at [278, 256] on div "Quarantine" at bounding box center [273, 261] width 74 height 12
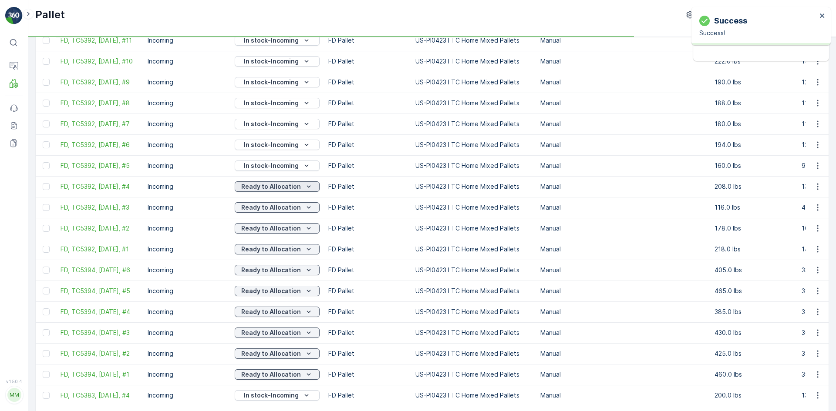
click at [288, 188] on p "Ready to Allocation" at bounding box center [271, 186] width 60 height 9
click at [292, 185] on icon "Quarantine" at bounding box center [296, 186] width 9 height 9
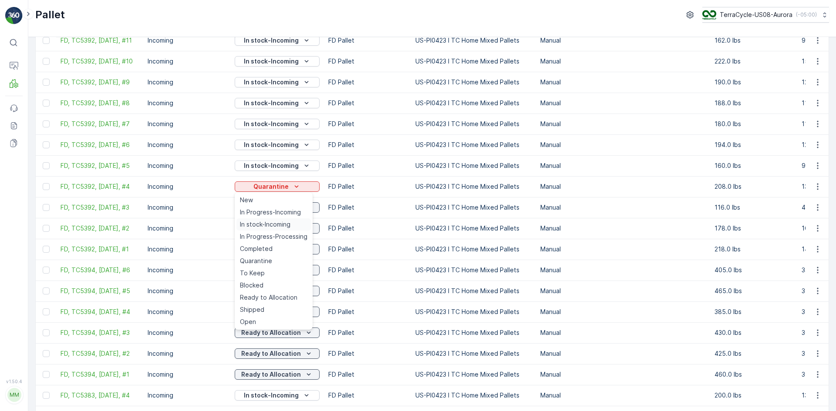
click at [275, 228] on span "In stock-Incoming" at bounding box center [265, 224] width 50 height 9
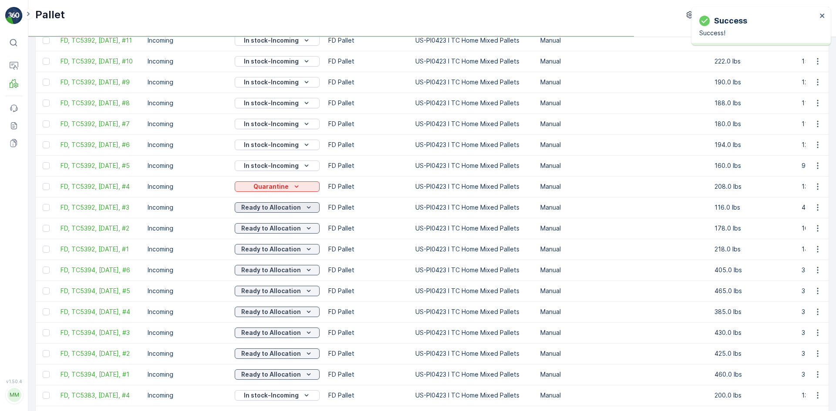
click at [289, 205] on p "Ready to Allocation" at bounding box center [271, 207] width 60 height 9
click at [282, 208] on p "Ready to Allocation" at bounding box center [271, 207] width 60 height 9
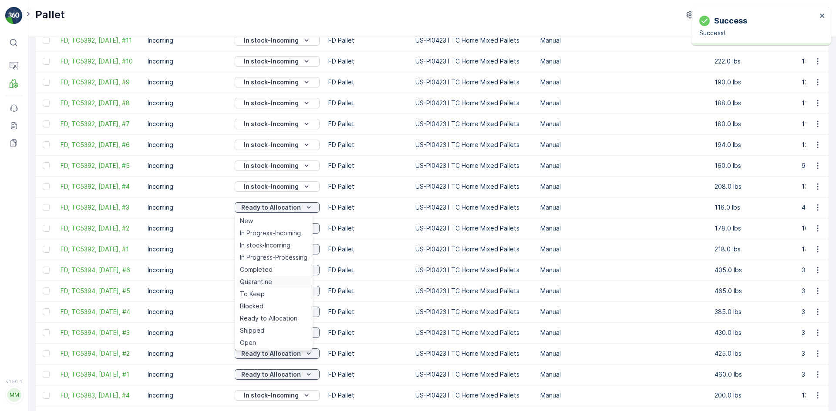
click at [270, 280] on span "Quarantine" at bounding box center [256, 282] width 32 height 9
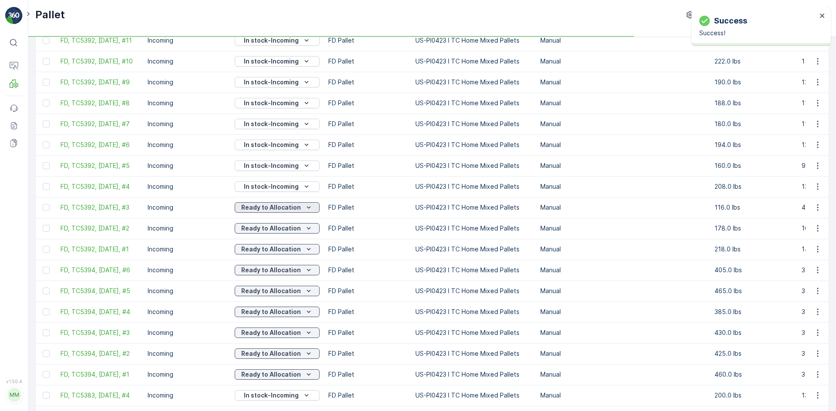
click at [292, 206] on p "Ready to Allocation" at bounding box center [271, 207] width 60 height 9
click at [294, 211] on icon "Quarantine" at bounding box center [296, 207] width 9 height 9
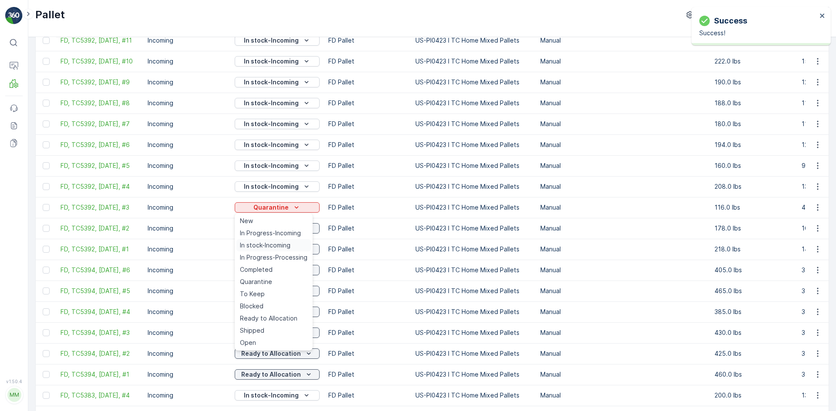
click at [289, 241] on span "In stock-Incoming" at bounding box center [265, 245] width 50 height 9
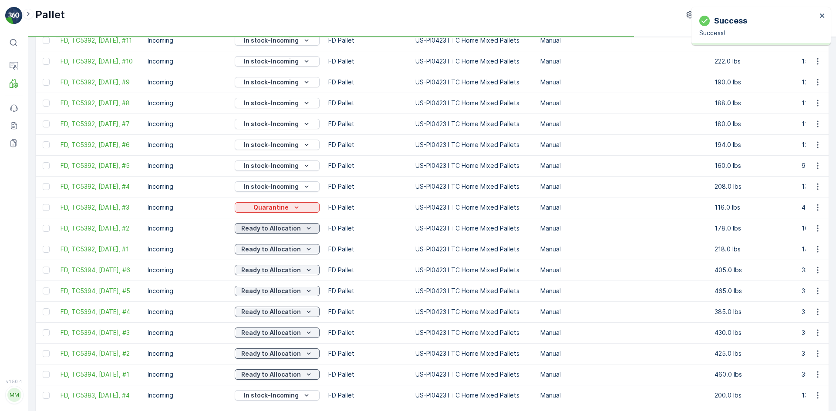
click at [292, 227] on p "Ready to Allocation" at bounding box center [271, 228] width 60 height 9
click at [277, 227] on p "Ready to Allocation" at bounding box center [271, 228] width 60 height 9
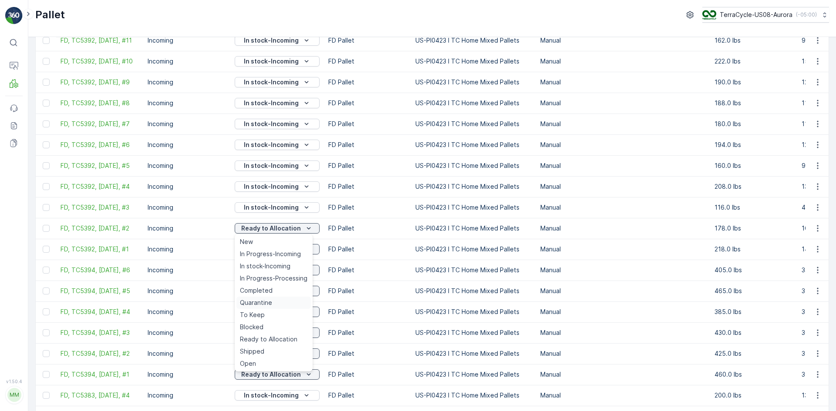
click at [265, 299] on span "Quarantine" at bounding box center [256, 303] width 32 height 9
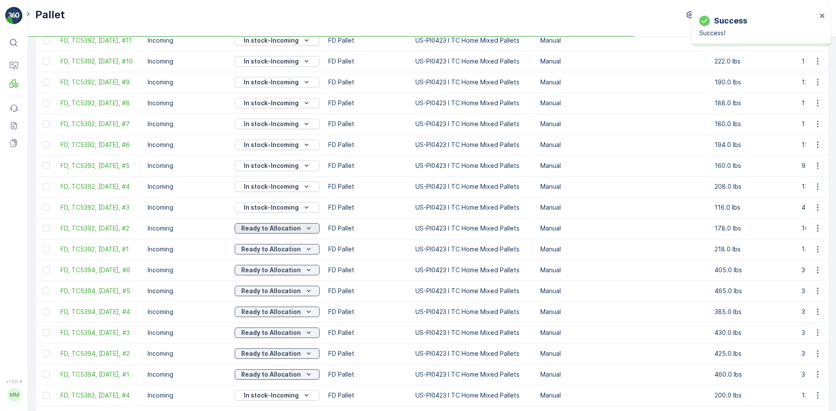
click at [285, 225] on p "Ready to Allocation" at bounding box center [271, 228] width 60 height 9
click at [292, 227] on icon "Quarantine" at bounding box center [296, 228] width 9 height 9
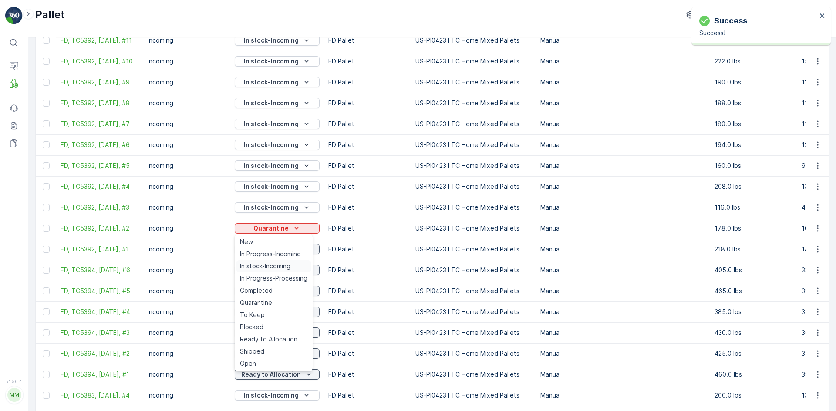
click at [285, 261] on div "In stock-Incoming" at bounding box center [273, 266] width 74 height 12
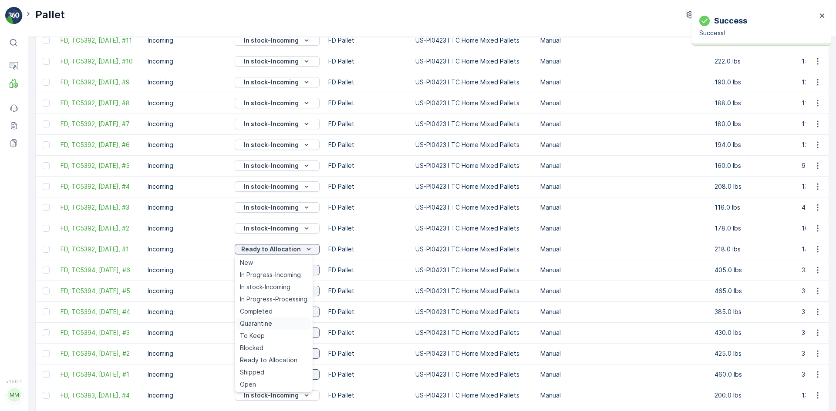
click at [262, 319] on span "Quarantine" at bounding box center [256, 323] width 32 height 9
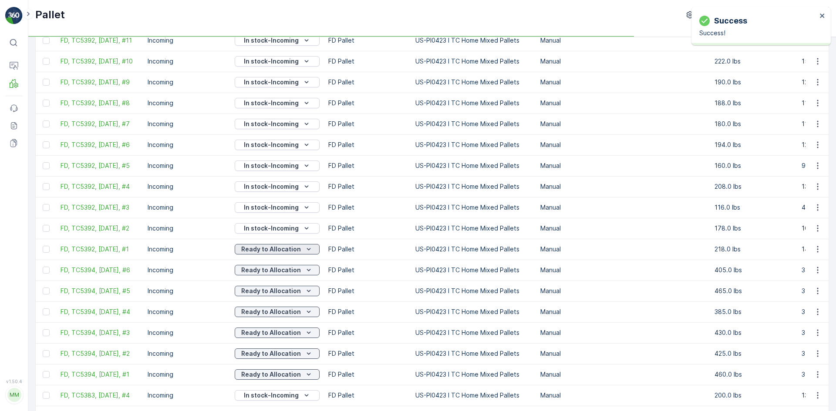
click at [291, 251] on div "Ready to Allocation" at bounding box center [277, 249] width 78 height 9
click at [288, 253] on div "Quarantine" at bounding box center [277, 249] width 78 height 9
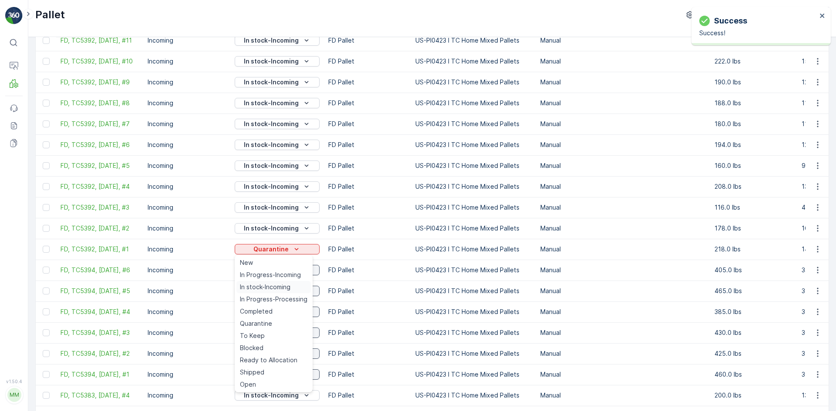
click at [287, 284] on span "In stock-Incoming" at bounding box center [265, 287] width 50 height 9
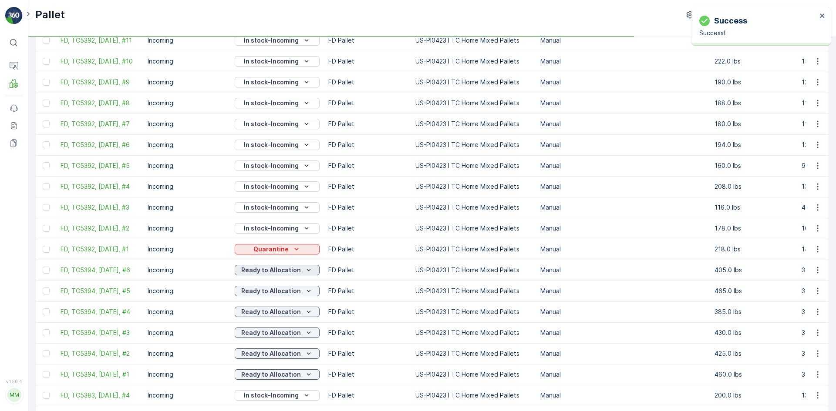
click at [291, 269] on p "Ready to Allocation" at bounding box center [271, 270] width 60 height 9
click at [295, 272] on p "Ready to Allocation" at bounding box center [271, 270] width 60 height 9
click at [288, 196] on div "Quarantine" at bounding box center [273, 197] width 74 height 12
click at [286, 272] on p "Ready to Allocation" at bounding box center [271, 270] width 60 height 9
click at [286, 269] on div "Quarantine" at bounding box center [277, 270] width 78 height 9
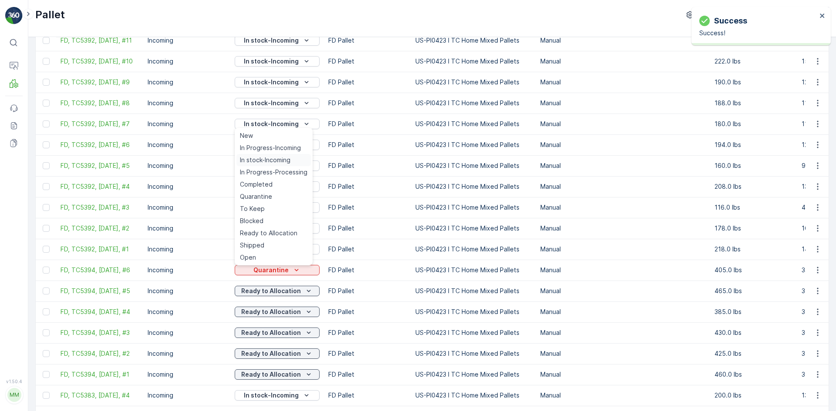
click at [288, 165] on span "In stock-Incoming" at bounding box center [265, 160] width 50 height 9
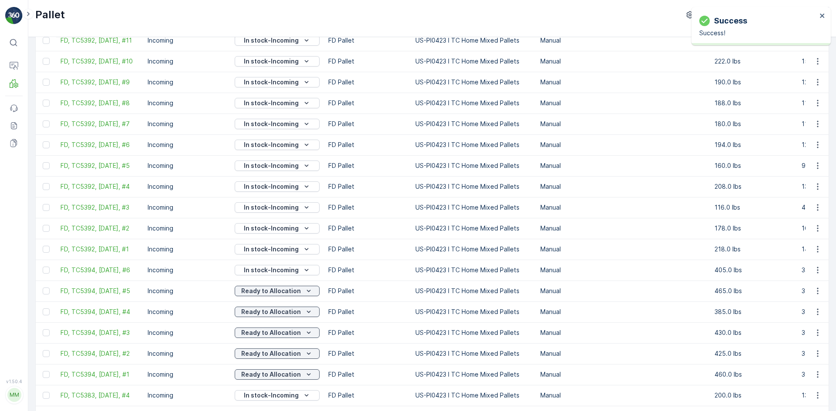
click at [283, 292] on p "Ready to Allocation" at bounding box center [271, 291] width 60 height 9
click at [278, 217] on div "Quarantine" at bounding box center [273, 218] width 74 height 12
click at [291, 290] on p "Ready to Allocation" at bounding box center [271, 291] width 60 height 9
click at [285, 179] on td "In stock-Incoming" at bounding box center [277, 186] width 94 height 21
click at [299, 289] on div "Quarantine" at bounding box center [277, 291] width 78 height 9
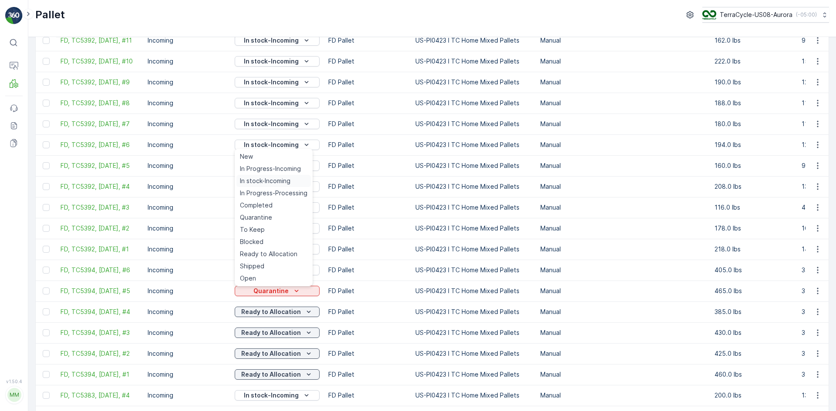
click at [272, 177] on span "In stock-Incoming" at bounding box center [265, 181] width 50 height 9
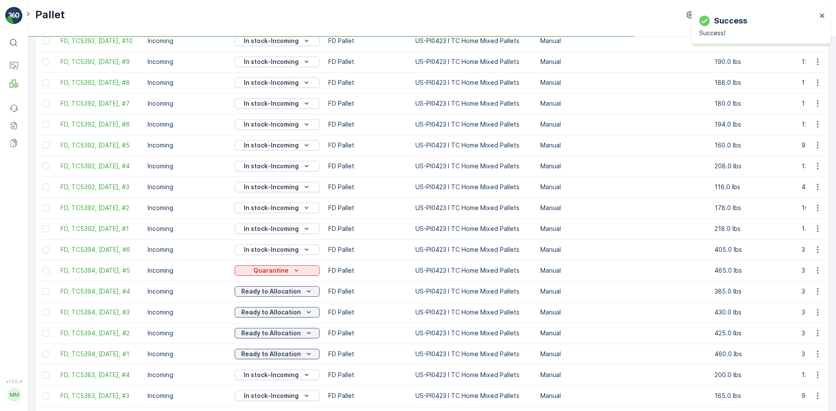
scroll to position [261, 0]
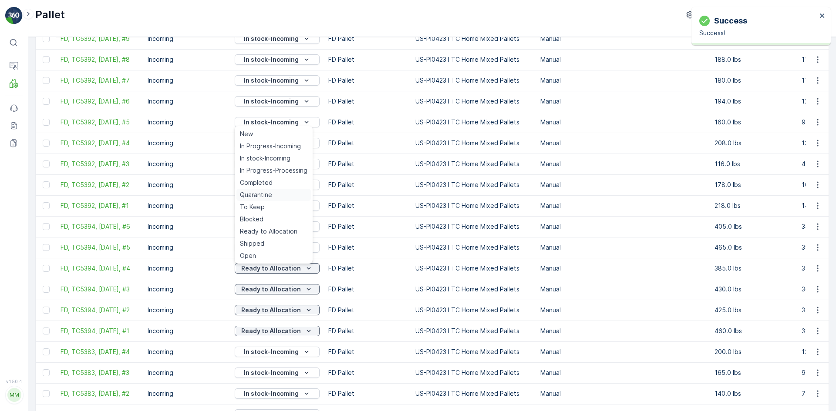
click at [288, 195] on div "Quarantine" at bounding box center [273, 195] width 74 height 12
click at [293, 268] on p "Ready to Allocation" at bounding box center [271, 268] width 60 height 9
click at [282, 161] on span "In stock-Incoming" at bounding box center [265, 158] width 50 height 9
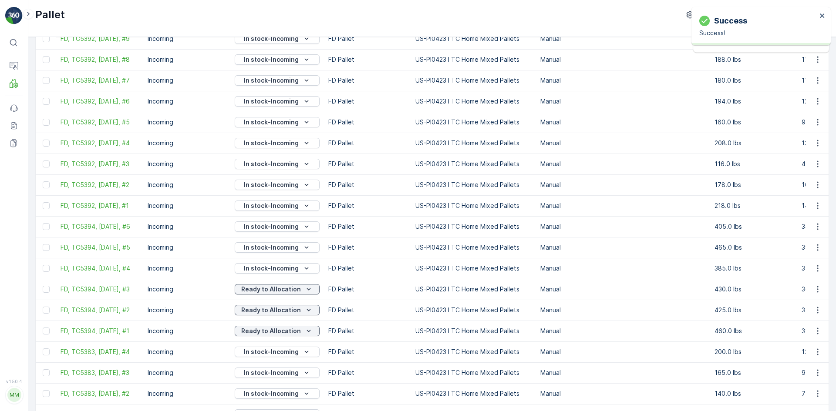
click at [304, 290] on icon "Ready to Allocation" at bounding box center [308, 289] width 9 height 9
click at [283, 215] on div "Quarantine" at bounding box center [273, 216] width 74 height 12
click at [293, 290] on p "Ready to Allocation" at bounding box center [271, 289] width 60 height 9
click at [282, 177] on td "In stock-Incoming" at bounding box center [277, 185] width 94 height 21
click at [268, 290] on p "Quarantine" at bounding box center [270, 289] width 35 height 9
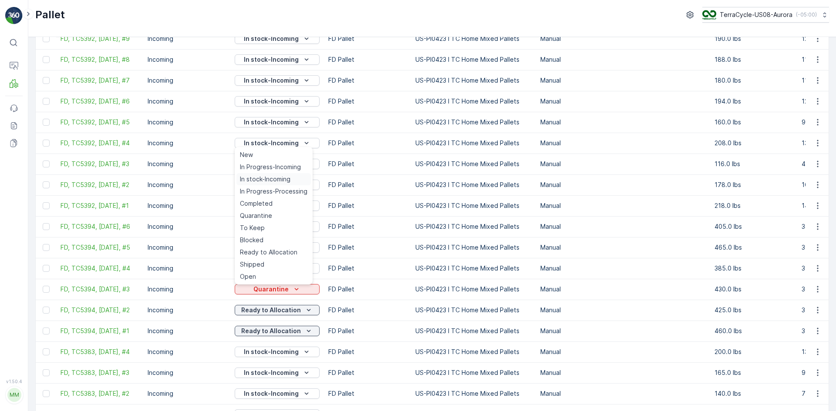
click at [286, 177] on span "In stock-Incoming" at bounding box center [265, 179] width 50 height 9
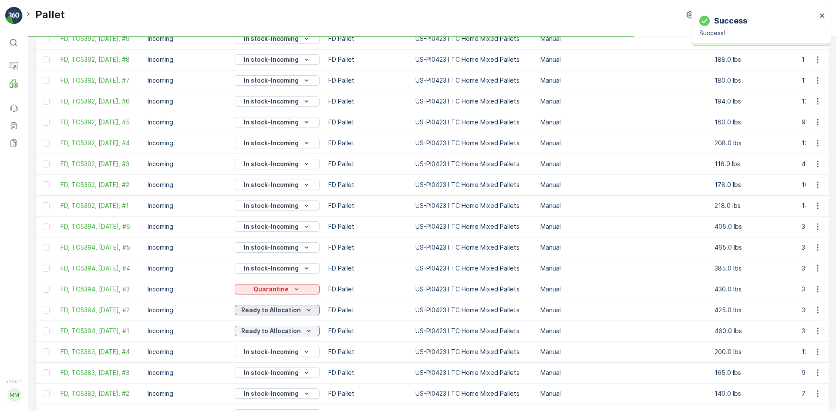
click at [284, 310] on p "Ready to Allocation" at bounding box center [271, 310] width 60 height 9
click at [278, 309] on p "Ready to Allocation" at bounding box center [271, 310] width 60 height 9
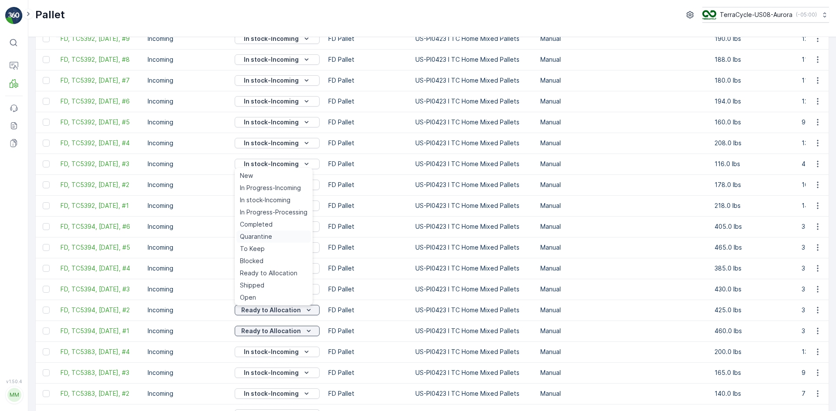
click at [281, 236] on div "Quarantine" at bounding box center [273, 237] width 74 height 12
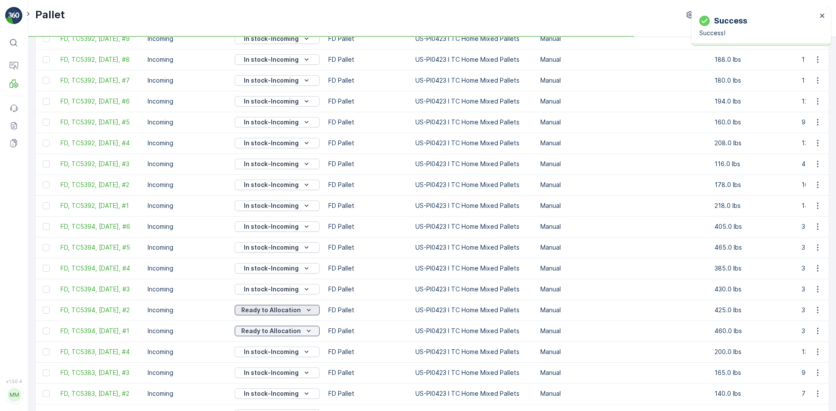
click at [285, 309] on p "Ready to Allocation" at bounding box center [271, 310] width 60 height 9
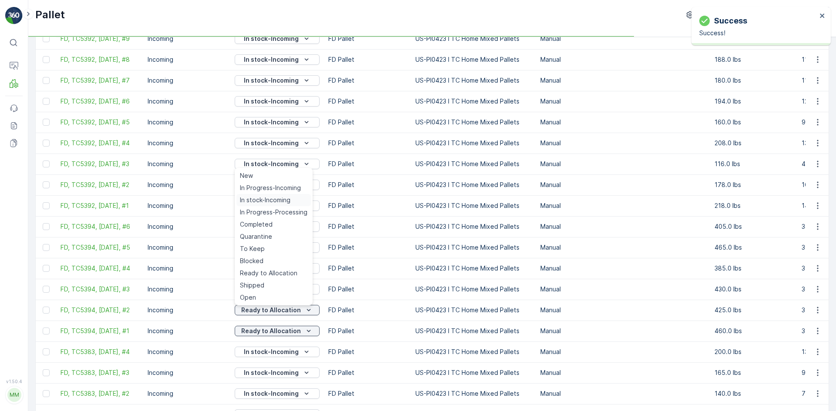
click at [286, 199] on td "In stock-Incoming" at bounding box center [277, 205] width 94 height 21
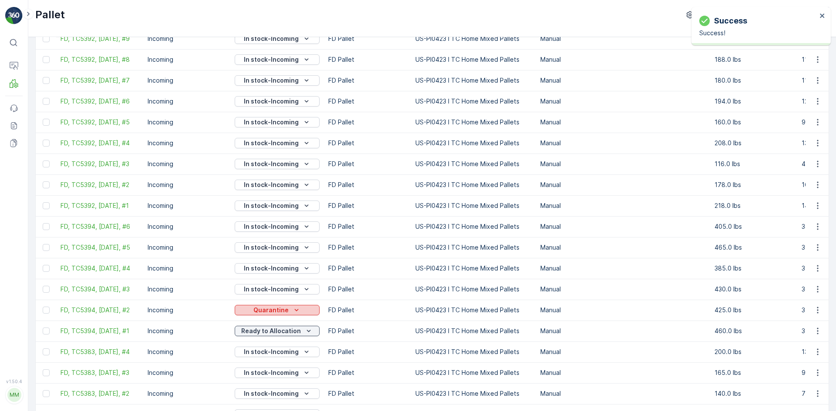
click at [273, 309] on p "Quarantine" at bounding box center [270, 310] width 35 height 9
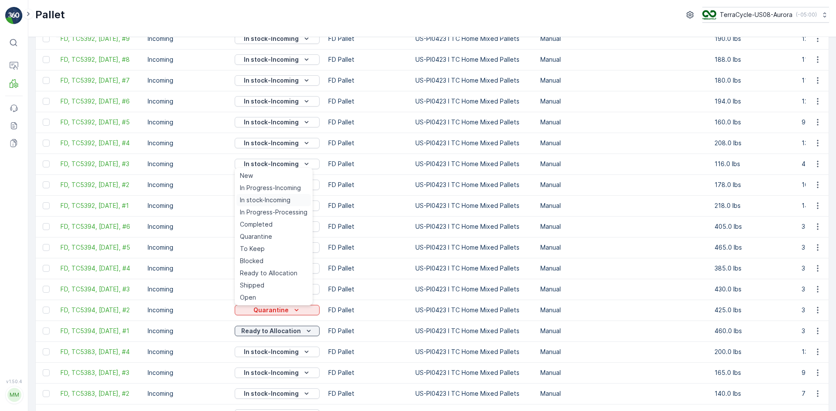
click at [281, 204] on span "In stock-Incoming" at bounding box center [265, 200] width 50 height 9
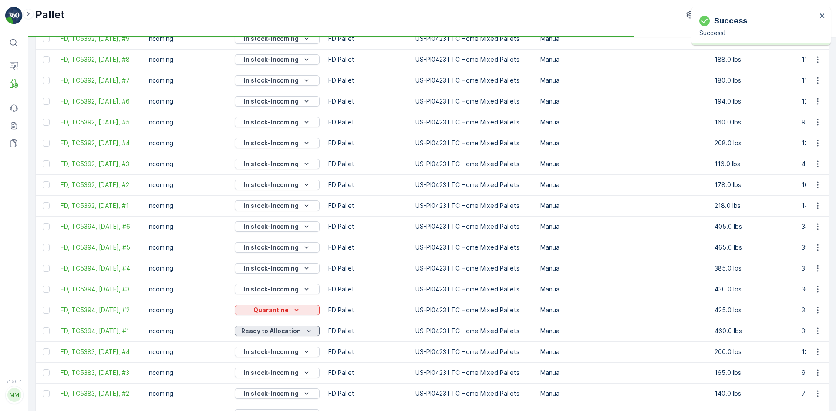
click at [292, 330] on p "Ready to Allocation" at bounding box center [271, 331] width 60 height 9
click at [282, 327] on button "Ready to Allocation" at bounding box center [277, 331] width 85 height 10
click at [272, 257] on div "Quarantine" at bounding box center [273, 258] width 74 height 12
click at [285, 330] on p "Ready to Allocation" at bounding box center [271, 331] width 60 height 9
click at [278, 218] on td "In stock-Incoming" at bounding box center [277, 226] width 94 height 21
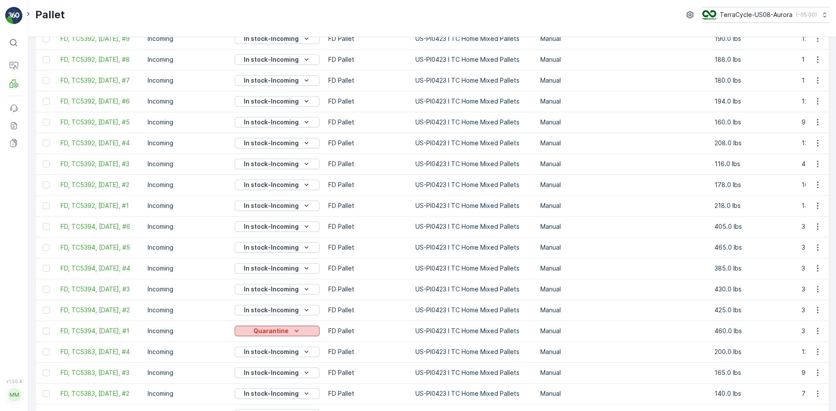
click at [273, 327] on button "Quarantine" at bounding box center [277, 331] width 85 height 10
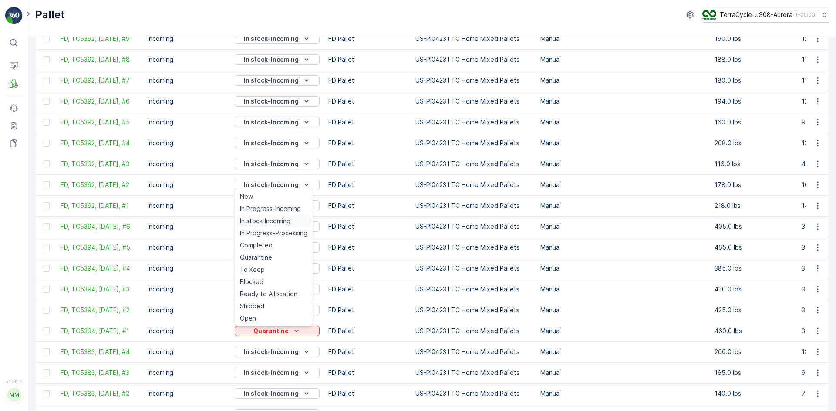
click at [287, 222] on span "In stock-Incoming" at bounding box center [265, 221] width 50 height 9
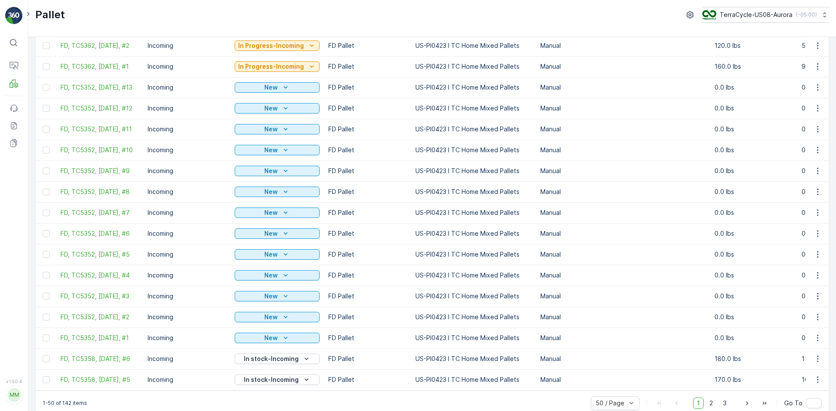
scroll to position [772, 0]
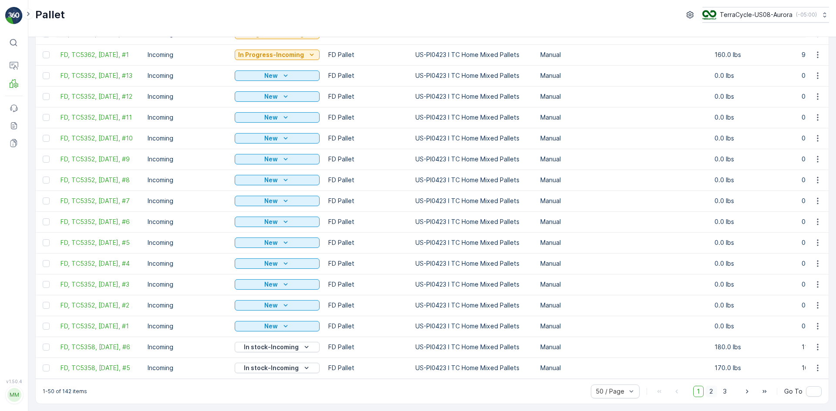
click at [709, 393] on span "2" at bounding box center [711, 391] width 12 height 11
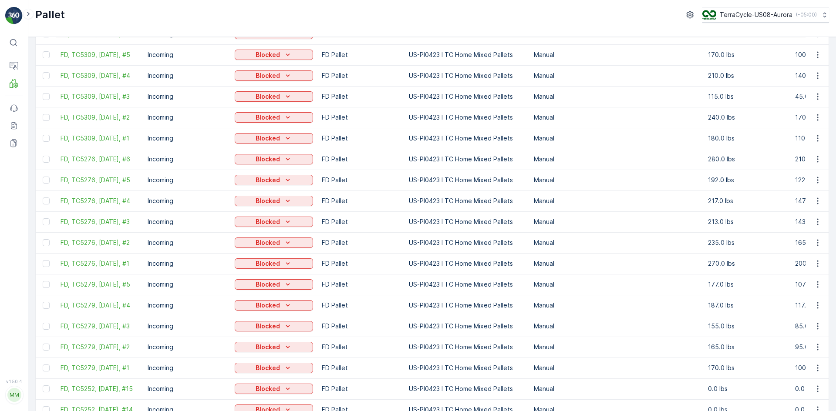
scroll to position [772, 0]
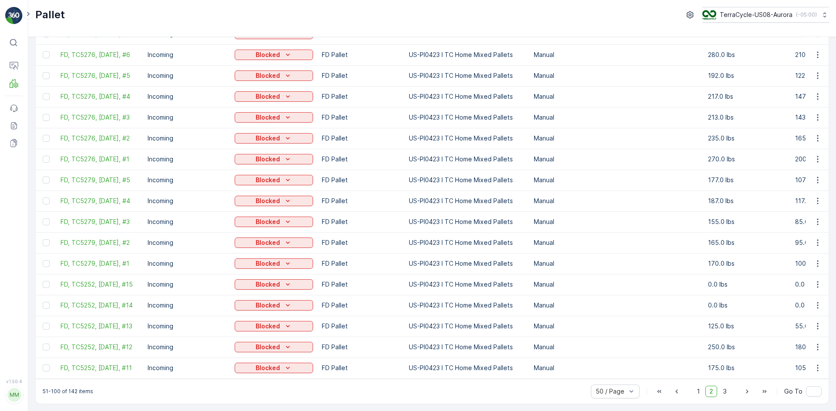
drag, startPoint x: 692, startPoint y: 390, endPoint x: 684, endPoint y: 393, distance: 9.2
click at [693, 390] on span "1" at bounding box center [698, 391] width 10 height 11
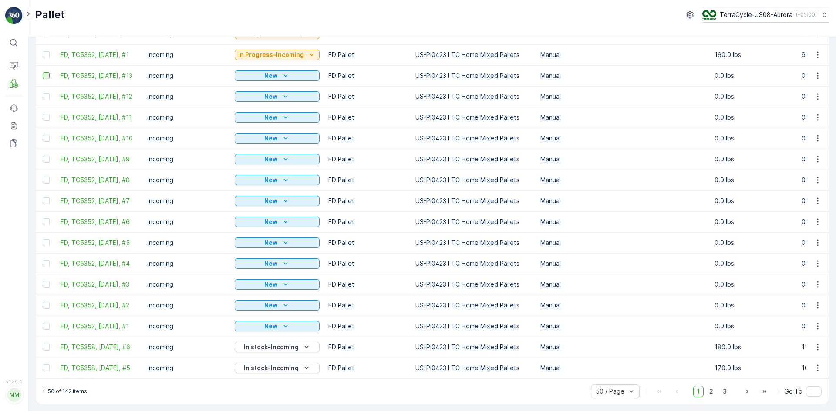
click at [46, 72] on div at bounding box center [46, 75] width 7 height 7
click at [43, 72] on input "checkbox" at bounding box center [43, 72] width 0 height 0
click at [45, 95] on div at bounding box center [46, 96] width 7 height 7
click at [43, 93] on input "checkbox" at bounding box center [43, 93] width 0 height 0
click at [47, 114] on div at bounding box center [46, 117] width 7 height 7
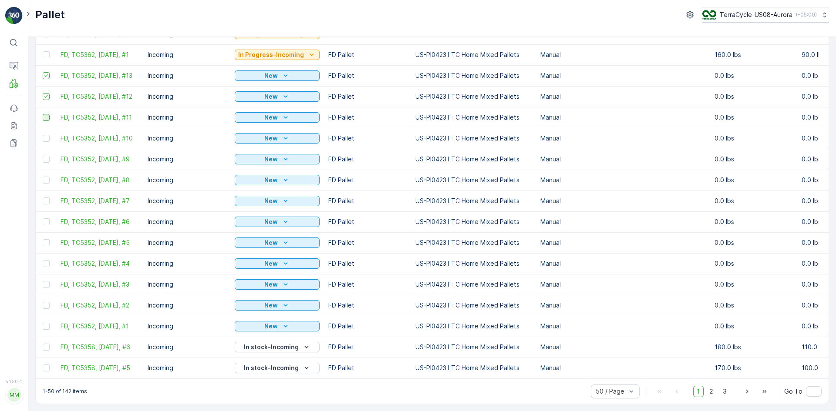
click at [43, 114] on input "checkbox" at bounding box center [43, 114] width 0 height 0
click at [47, 135] on div at bounding box center [46, 138] width 7 height 7
click at [43, 135] on input "checkbox" at bounding box center [43, 135] width 0 height 0
click at [47, 156] on div at bounding box center [46, 159] width 7 height 7
click at [43, 156] on input "checkbox" at bounding box center [43, 156] width 0 height 0
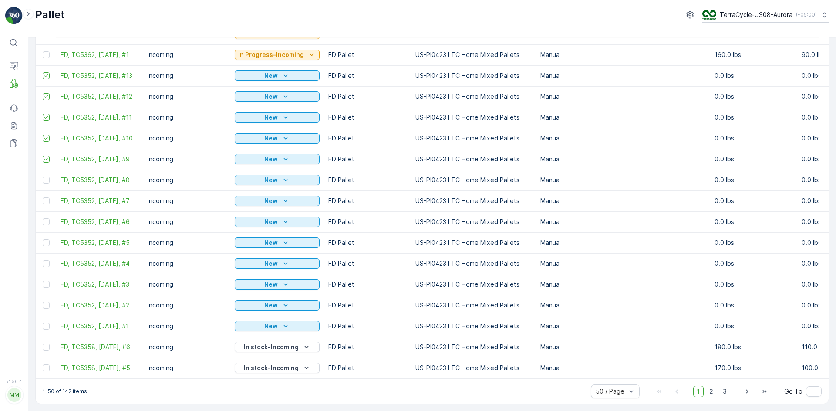
drag, startPoint x: 48, startPoint y: 173, endPoint x: 48, endPoint y: 185, distance: 12.2
click at [47, 177] on div at bounding box center [46, 180] width 7 height 7
click at [43, 177] on input "checkbox" at bounding box center [43, 177] width 0 height 0
click at [47, 198] on div at bounding box center [46, 201] width 7 height 7
click at [43, 198] on input "checkbox" at bounding box center [43, 198] width 0 height 0
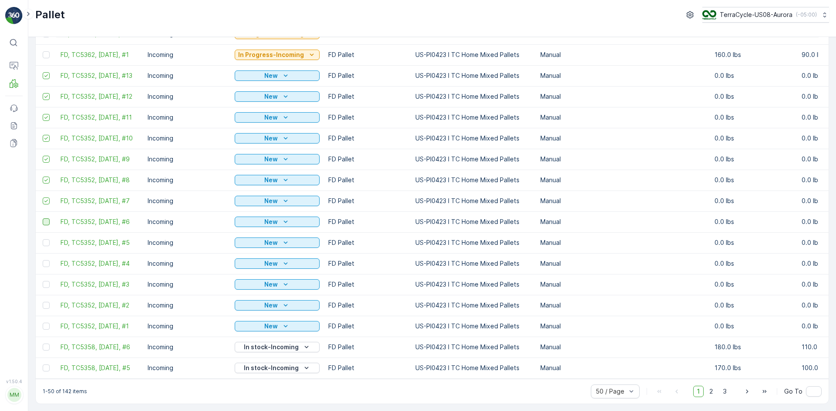
click at [46, 220] on div at bounding box center [46, 221] width 7 height 7
click at [43, 218] on input "checkbox" at bounding box center [43, 218] width 0 height 0
click at [47, 239] on div at bounding box center [46, 242] width 7 height 7
click at [43, 239] on input "checkbox" at bounding box center [43, 239] width 0 height 0
drag, startPoint x: 46, startPoint y: 259, endPoint x: 40, endPoint y: 271, distance: 13.8
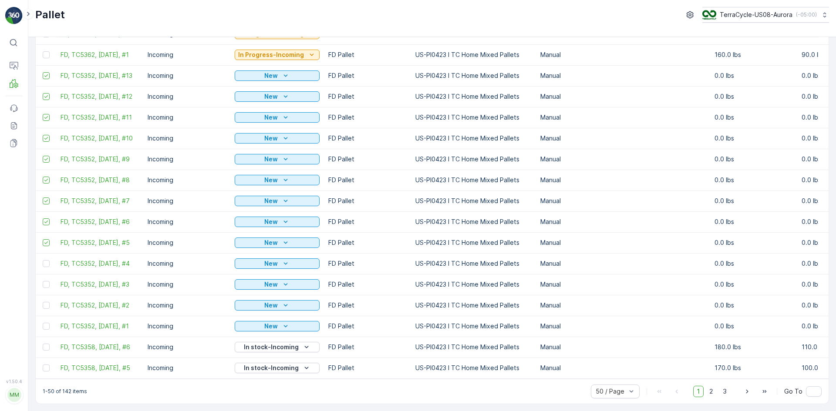
click at [40, 274] on td at bounding box center [46, 284] width 20 height 21
click at [45, 262] on div at bounding box center [46, 263] width 7 height 7
click at [43, 260] on input "checkbox" at bounding box center [43, 260] width 0 height 0
click at [46, 281] on div at bounding box center [46, 284] width 7 height 7
click at [43, 281] on input "checkbox" at bounding box center [43, 281] width 0 height 0
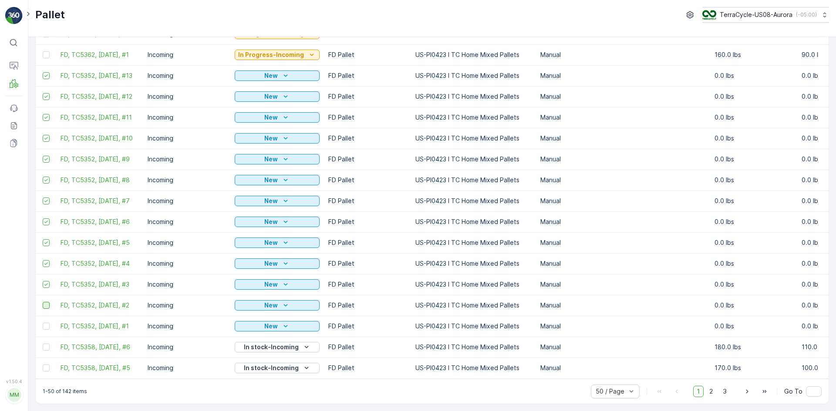
click at [44, 302] on div at bounding box center [46, 305] width 7 height 7
click at [43, 302] on input "checkbox" at bounding box center [43, 302] width 0 height 0
click at [46, 319] on td at bounding box center [46, 326] width 20 height 21
click at [46, 323] on div at bounding box center [46, 326] width 7 height 7
click at [43, 323] on input "checkbox" at bounding box center [43, 323] width 0 height 0
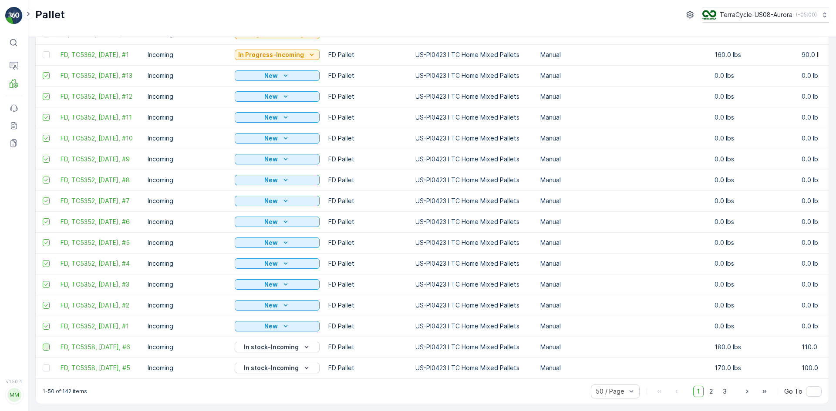
click at [48, 344] on div at bounding box center [46, 347] width 7 height 7
click at [43, 344] on input "checkbox" at bounding box center [43, 344] width 0 height 0
click at [49, 366] on div at bounding box center [46, 368] width 7 height 7
click at [43, 365] on input "checkbox" at bounding box center [43, 365] width 0 height 0
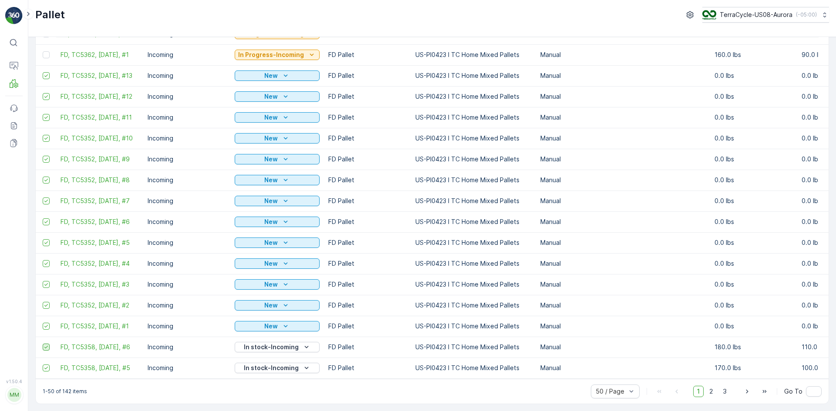
click at [44, 344] on icon at bounding box center [46, 347] width 6 height 6
click at [43, 344] on input "checkbox" at bounding box center [43, 344] width 0 height 0
click at [47, 365] on icon at bounding box center [46, 368] width 6 height 6
click at [43, 365] on input "checkbox" at bounding box center [43, 365] width 0 height 0
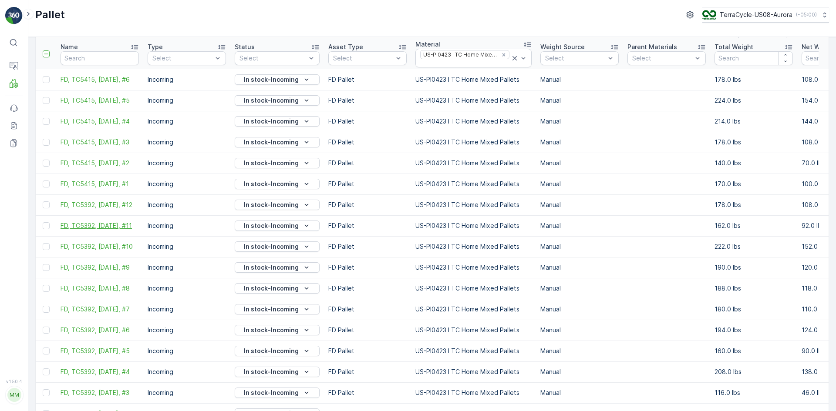
scroll to position [0, 0]
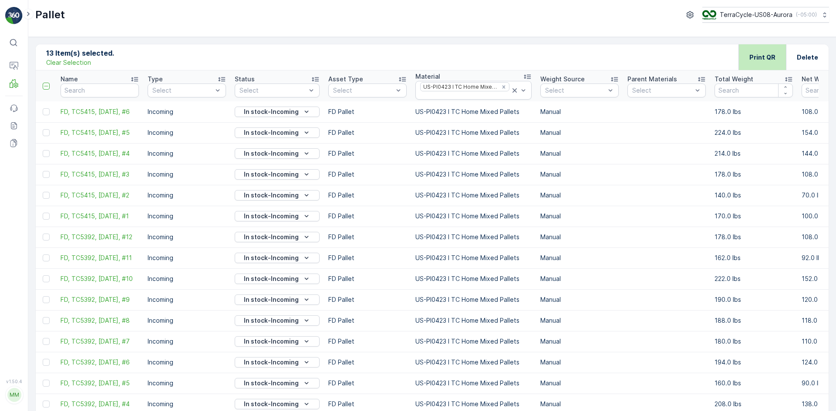
click at [763, 54] on p "Print QR" at bounding box center [762, 57] width 26 height 9
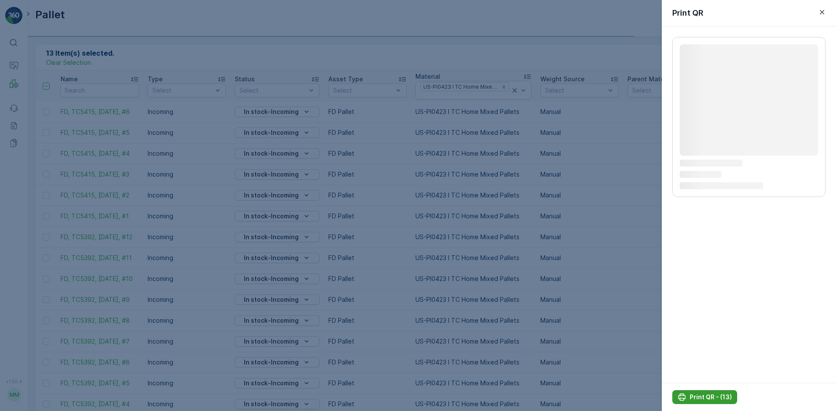
click at [700, 394] on p "Print QR - (13)" at bounding box center [710, 397] width 42 height 9
click at [695, 400] on p "Print QR - (13)" at bounding box center [710, 397] width 42 height 9
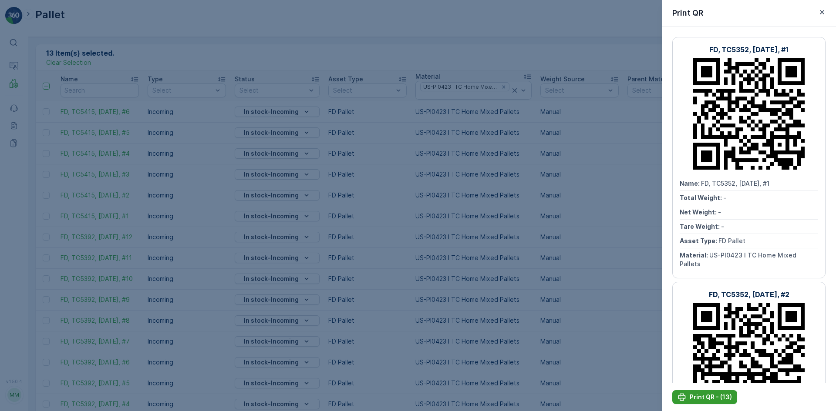
click at [722, 394] on p "Print QR - (13)" at bounding box center [710, 397] width 42 height 9
